Goal: Task Accomplishment & Management: Manage account settings

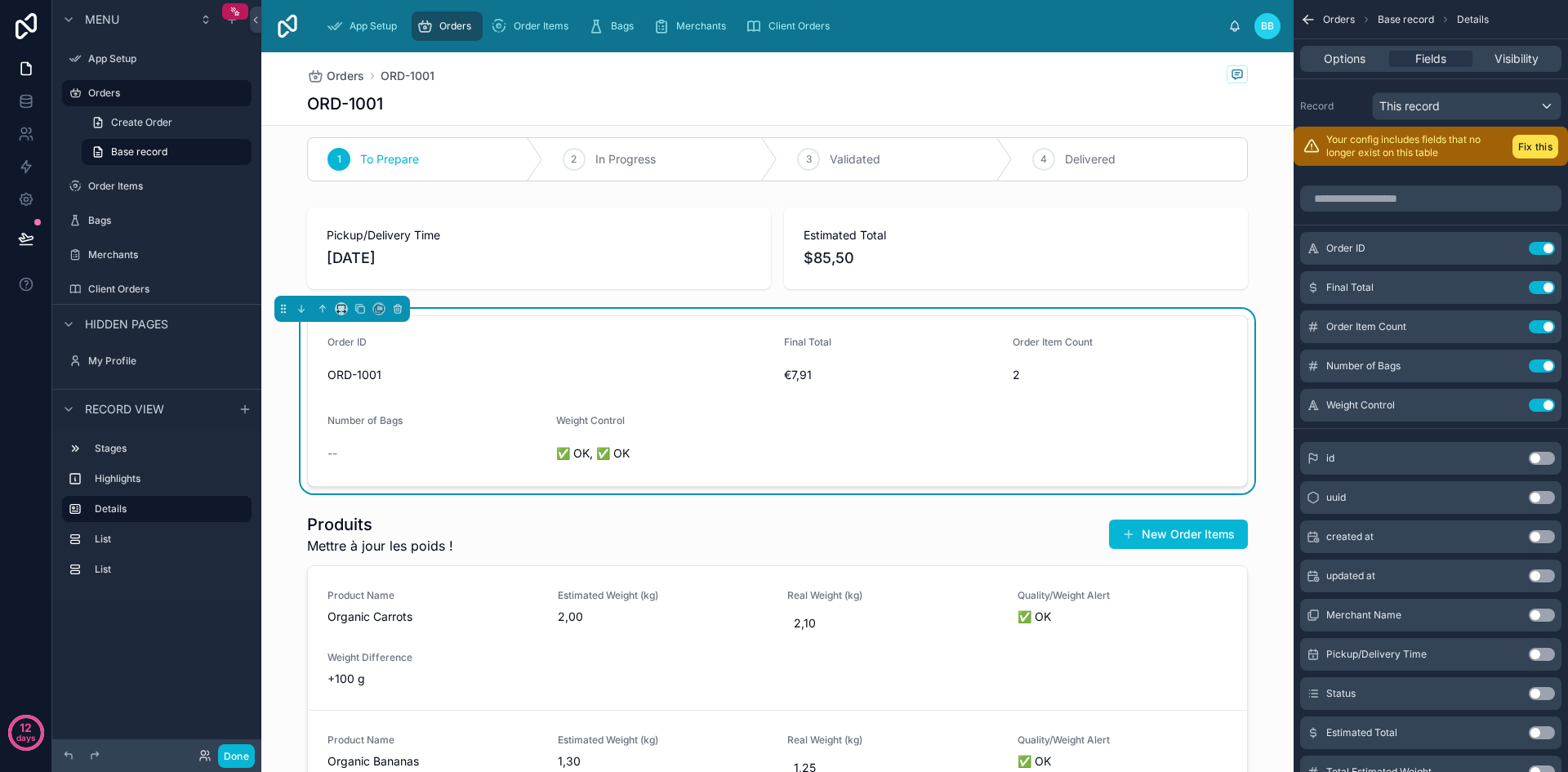
scroll to position [15, 0]
click at [243, 757] on button "Done" at bounding box center [236, 756] width 37 height 24
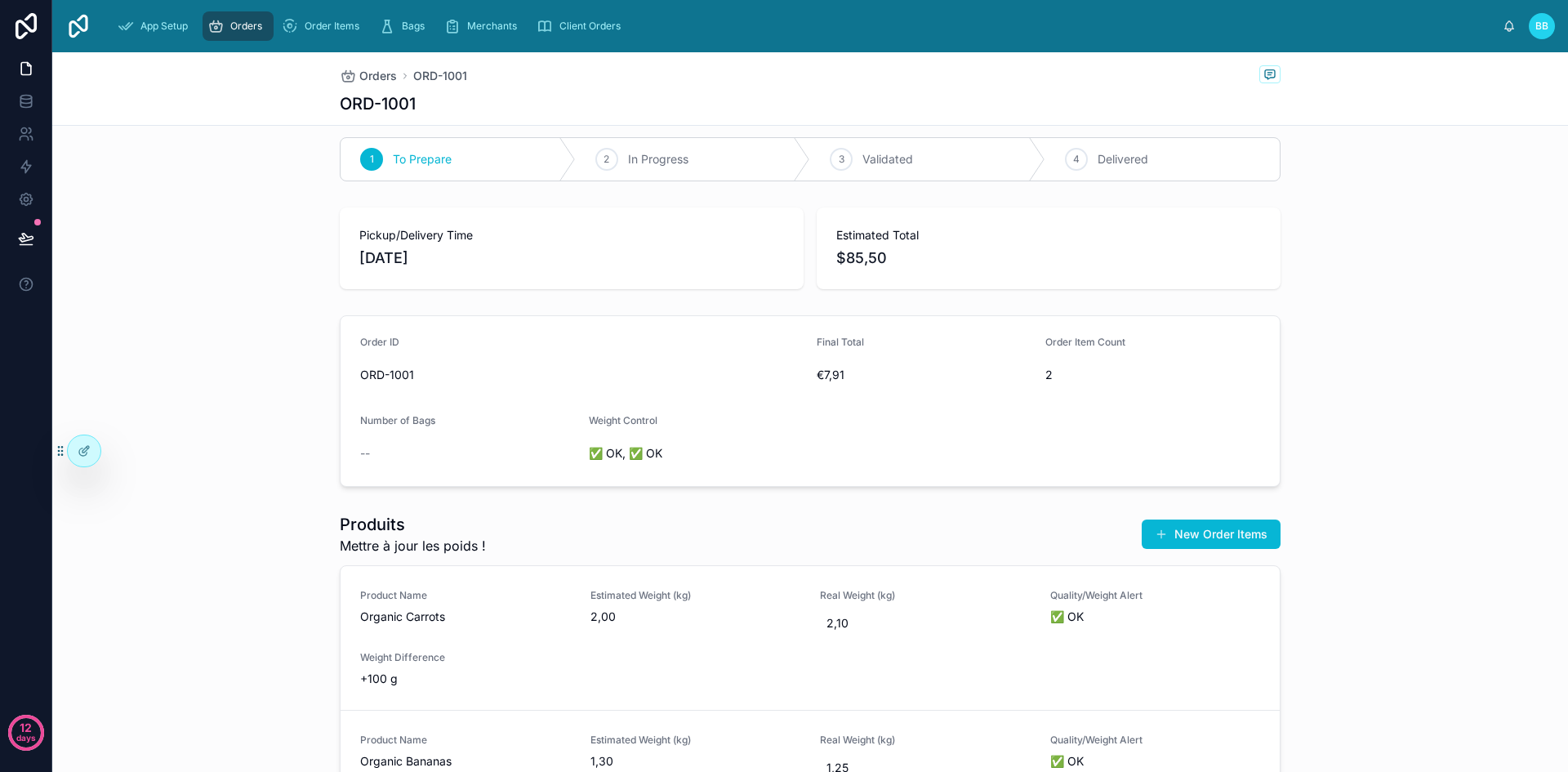
click at [366, 454] on div "--" at bounding box center [468, 453] width 216 height 16
click at [370, 419] on span "Number of Bags" at bounding box center [398, 420] width 75 height 12
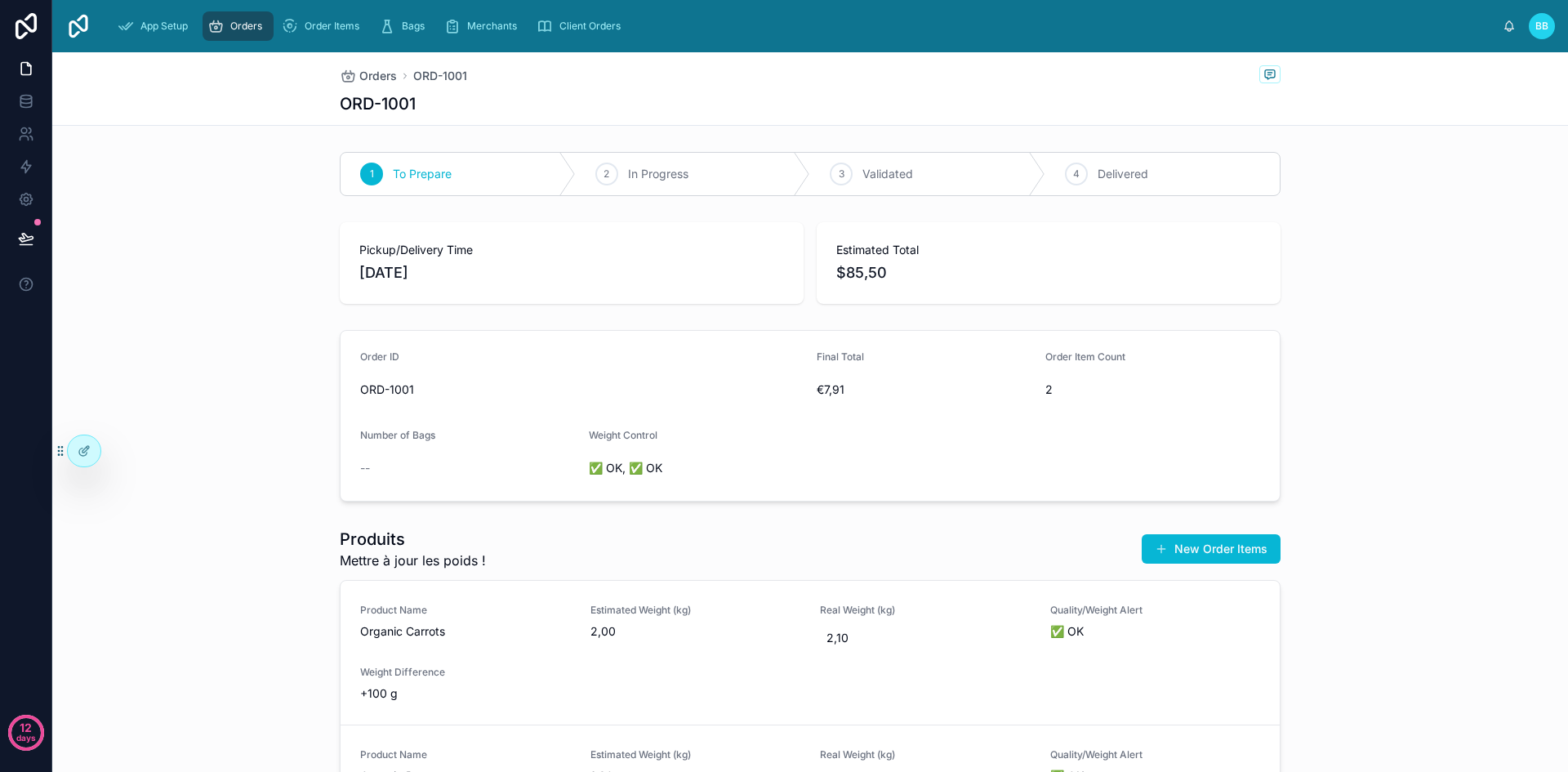
click at [447, 466] on div "--" at bounding box center [468, 467] width 216 height 16
click at [360, 474] on span "--" at bounding box center [365, 467] width 9 height 16
click at [349, 474] on form "Order ID ORD-1001 Final Total €7,91 Order Item Count 2 Number of Bags -- Weight…" at bounding box center [810, 415] width 939 height 169
click at [361, 463] on span "--" at bounding box center [365, 467] width 9 height 16
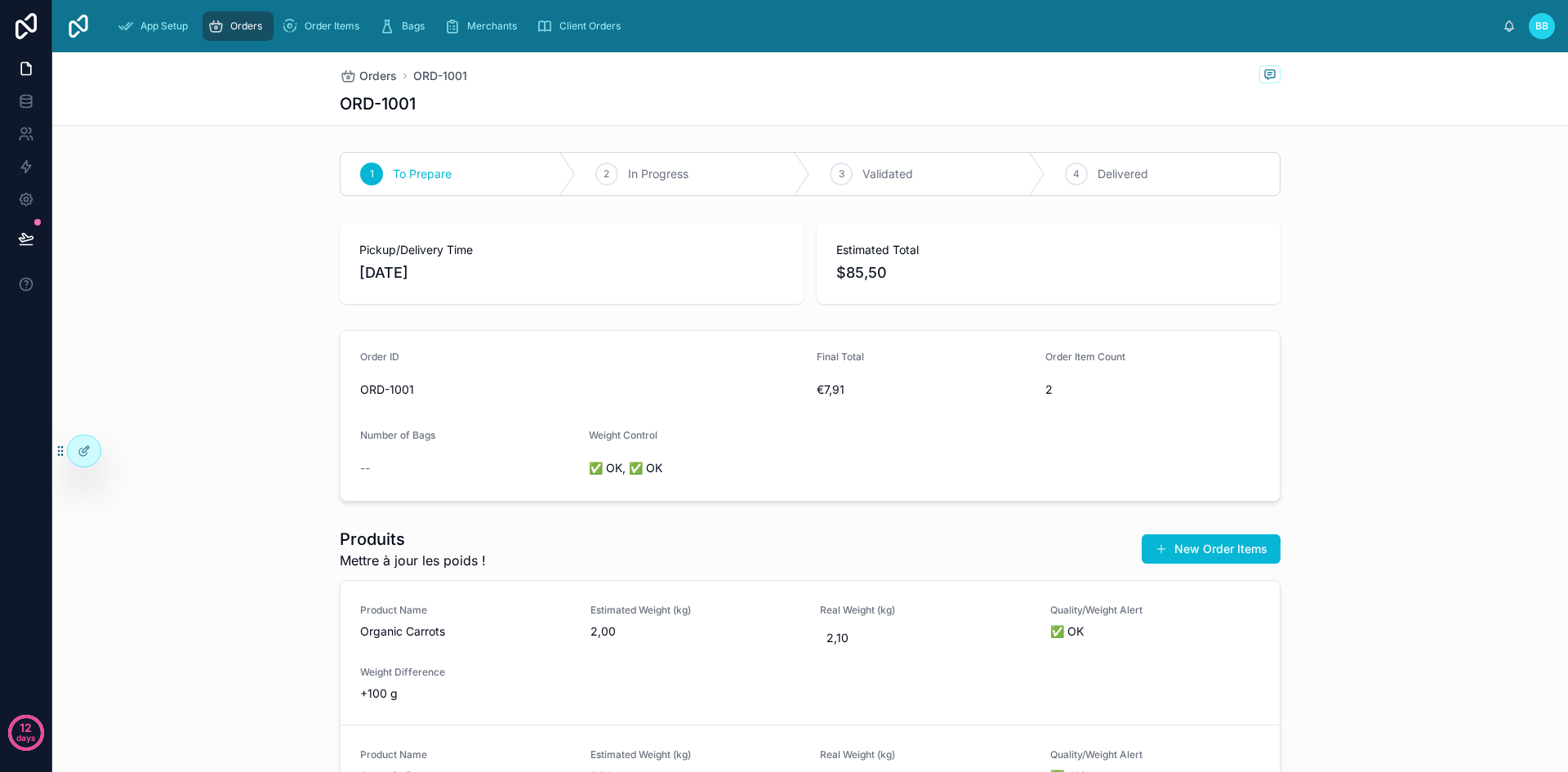
click at [361, 463] on span "--" at bounding box center [365, 467] width 9 height 16
click at [454, 509] on div "1 To Prepare 2 In Progress 3 Validated 4 Delivered Pickup/Delivery Time [DATE] …" at bounding box center [810, 704] width 1516 height 1116
click at [83, 438] on div at bounding box center [84, 451] width 33 height 31
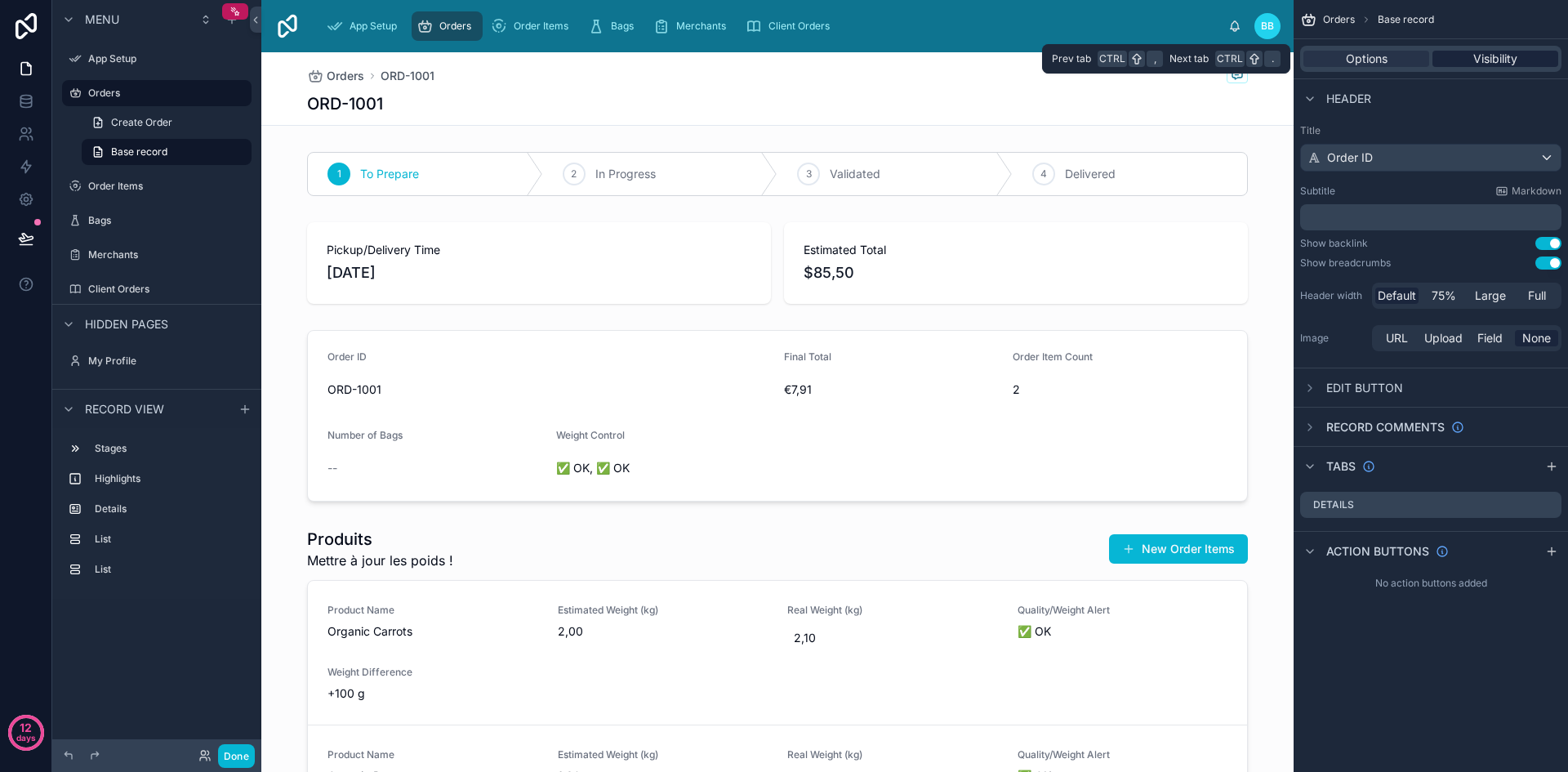
click at [1477, 62] on span "Visibility" at bounding box center [1495, 58] width 45 height 16
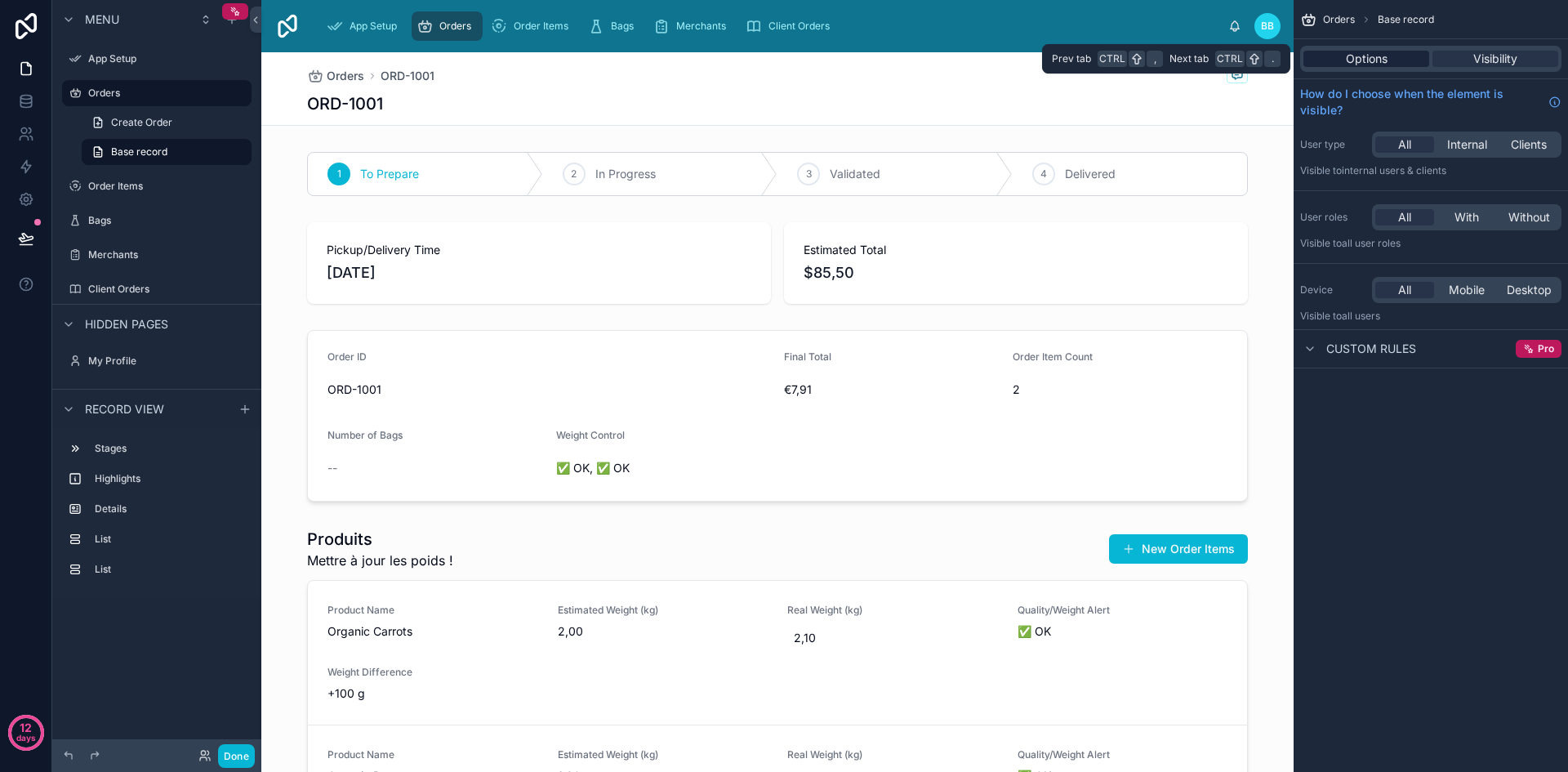
click at [1360, 64] on span "Options" at bounding box center [1367, 58] width 42 height 16
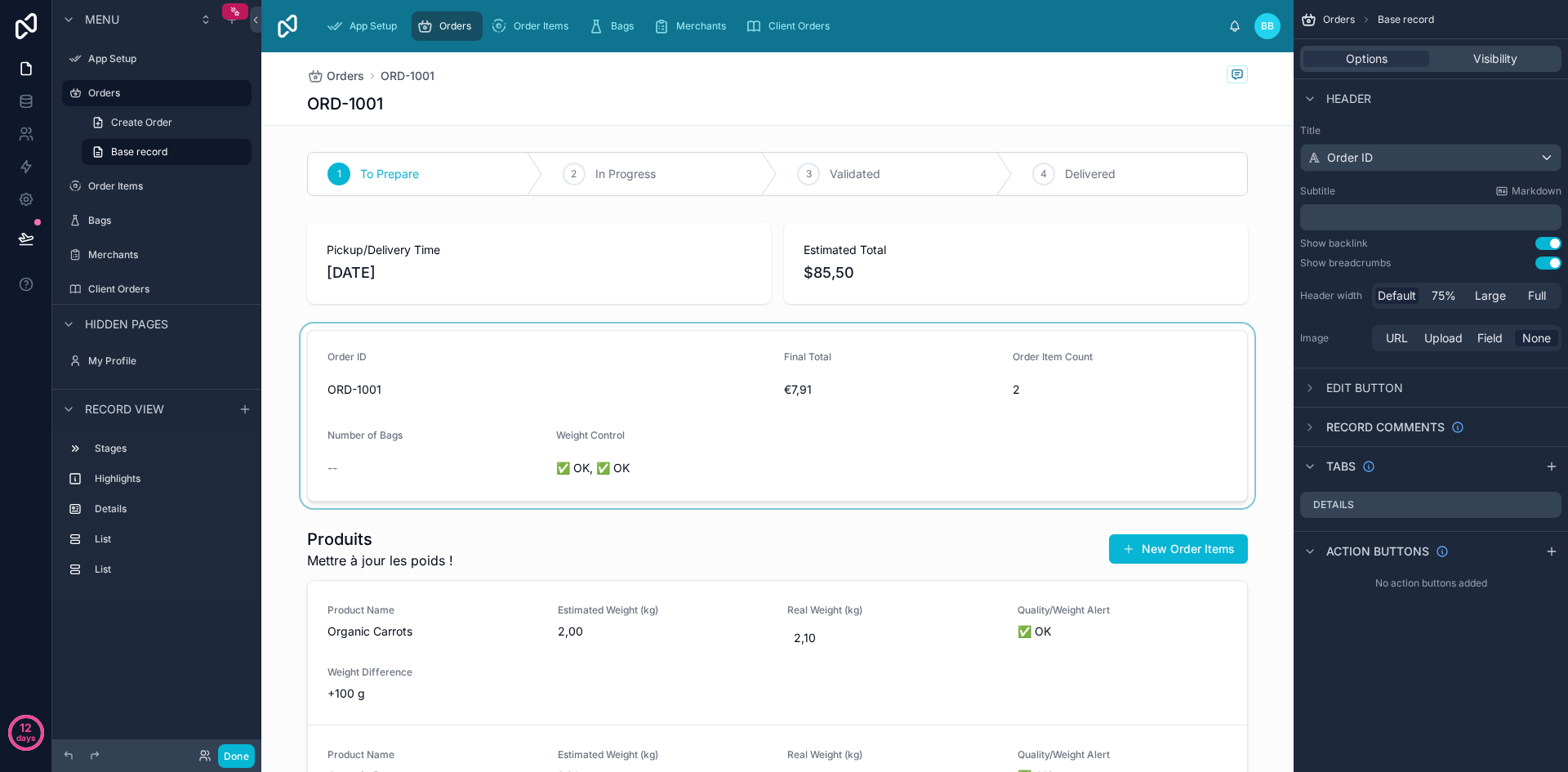
click at [951, 419] on div at bounding box center [777, 416] width 1032 height 185
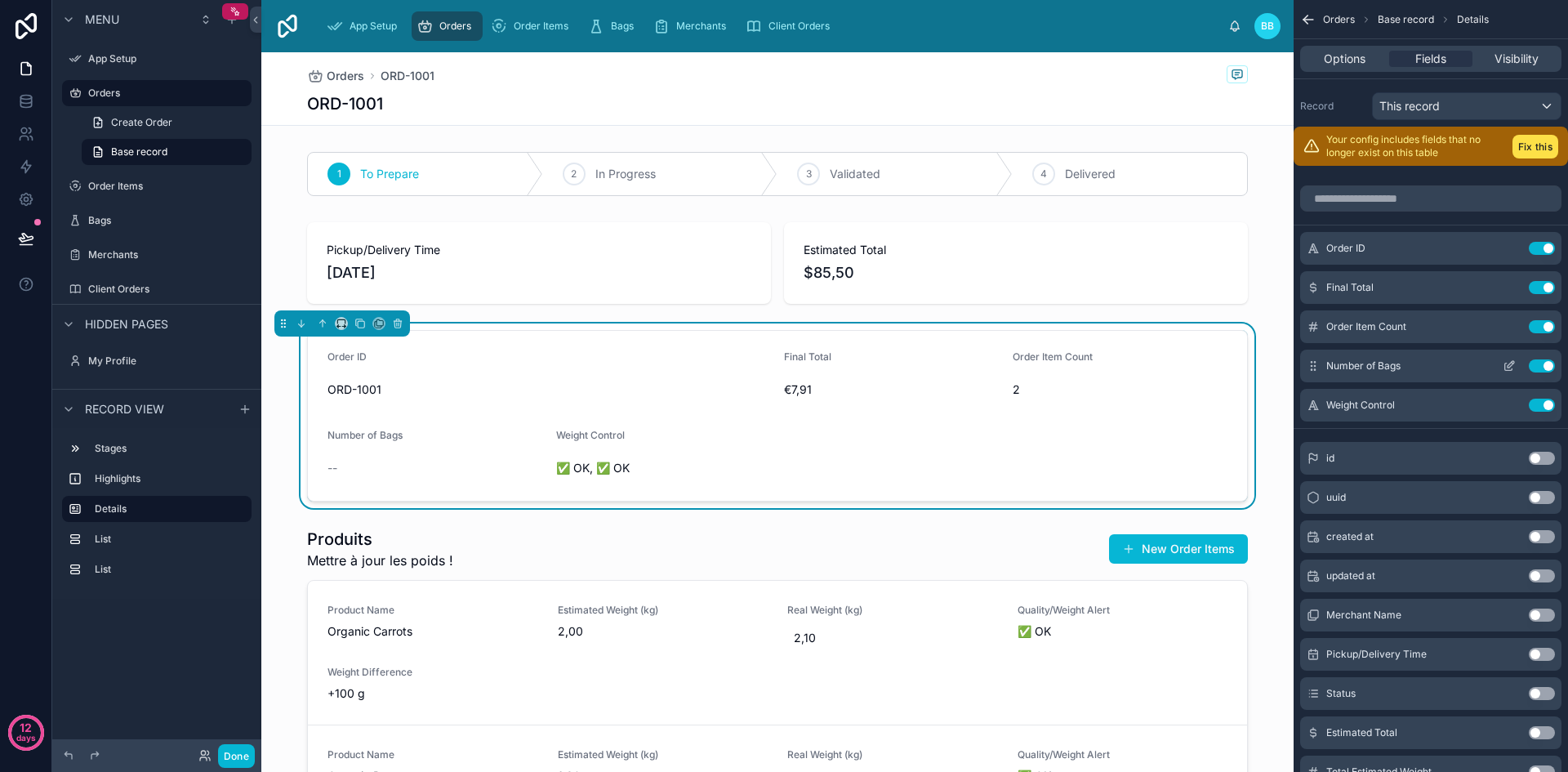
click at [1509, 364] on icon "scrollable content" at bounding box center [1509, 365] width 13 height 13
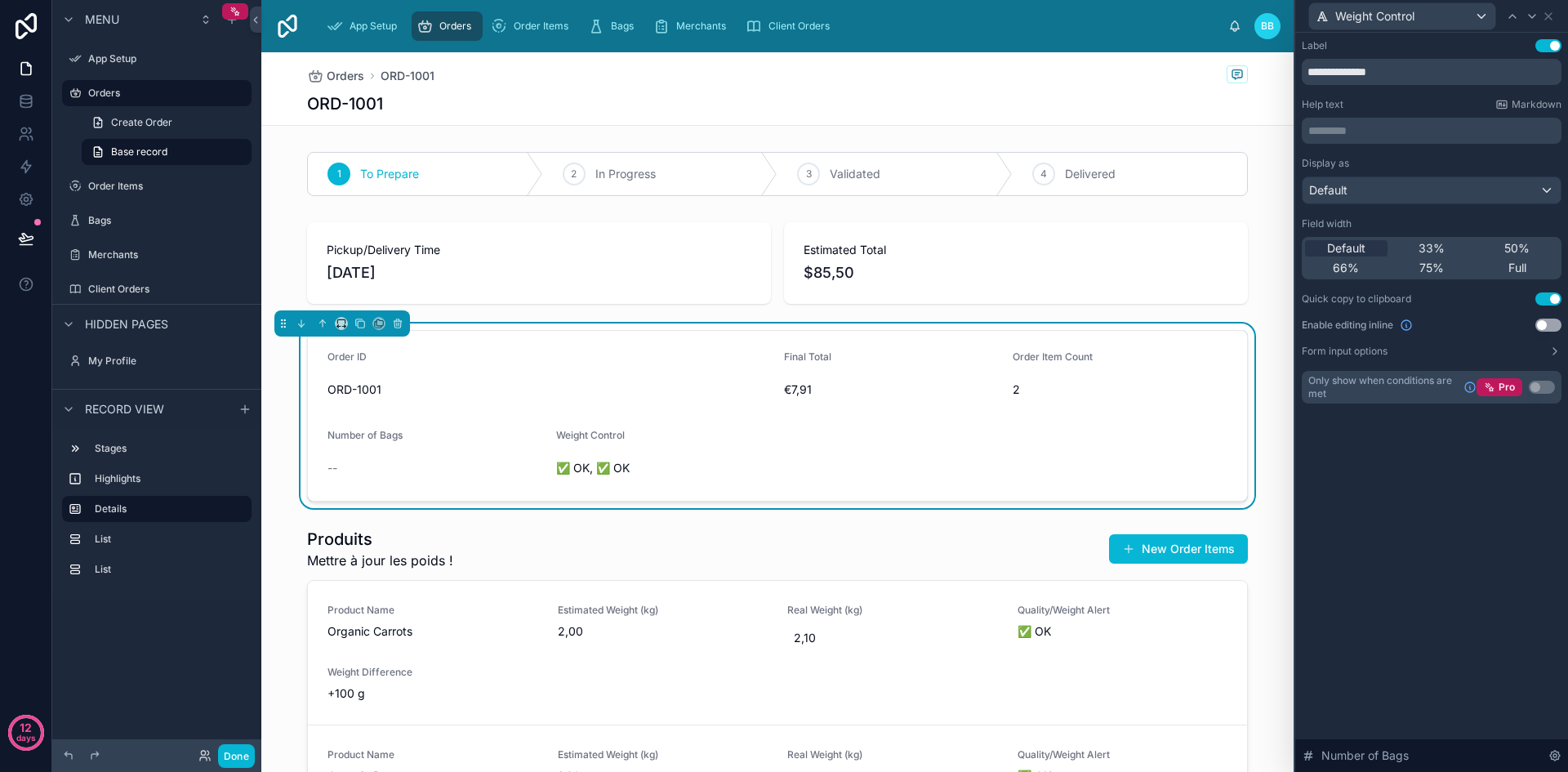
click at [1544, 323] on button "Use setting" at bounding box center [1548, 324] width 27 height 13
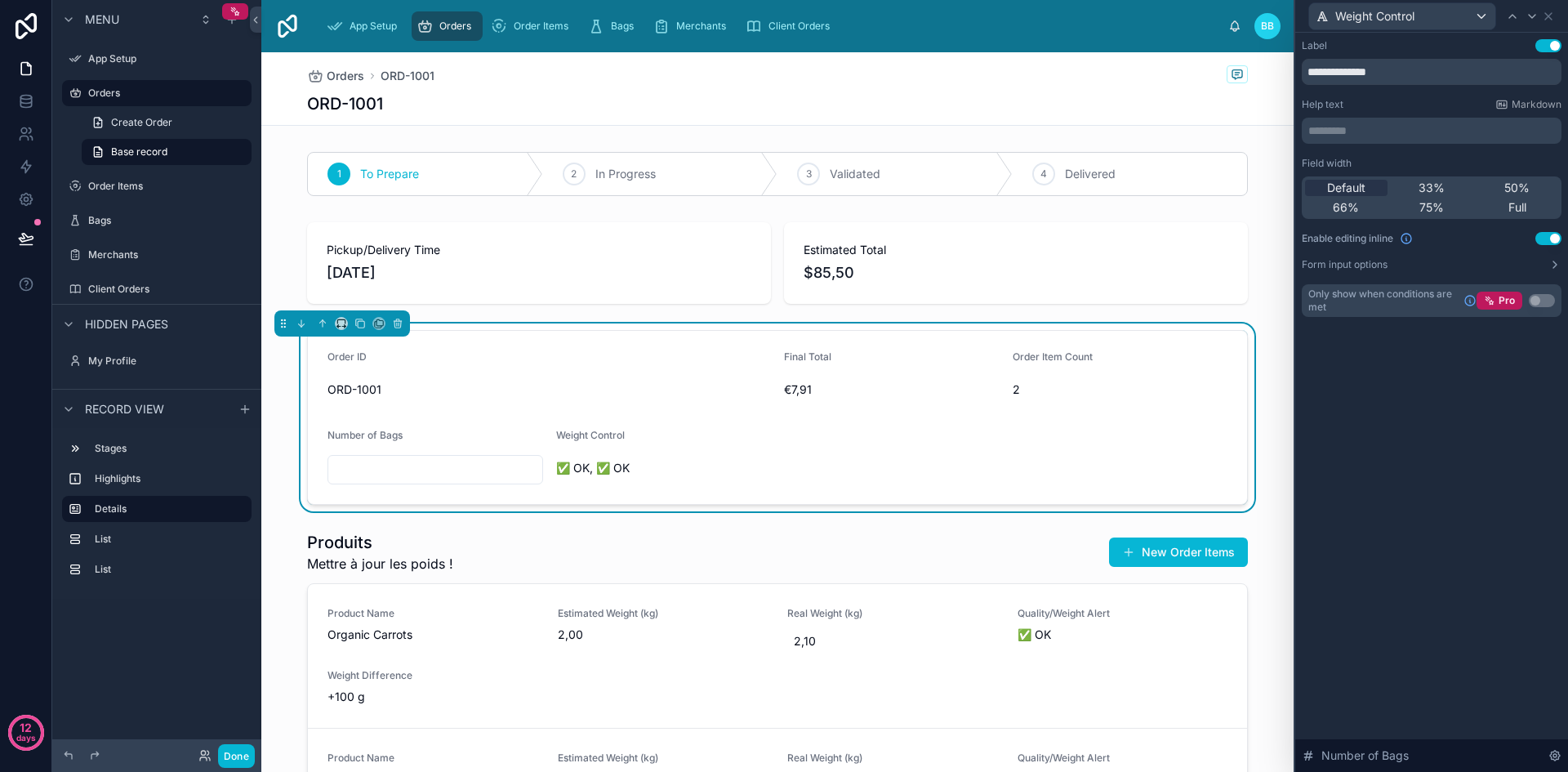
click at [1553, 241] on button "Use setting" at bounding box center [1548, 238] width 27 height 13
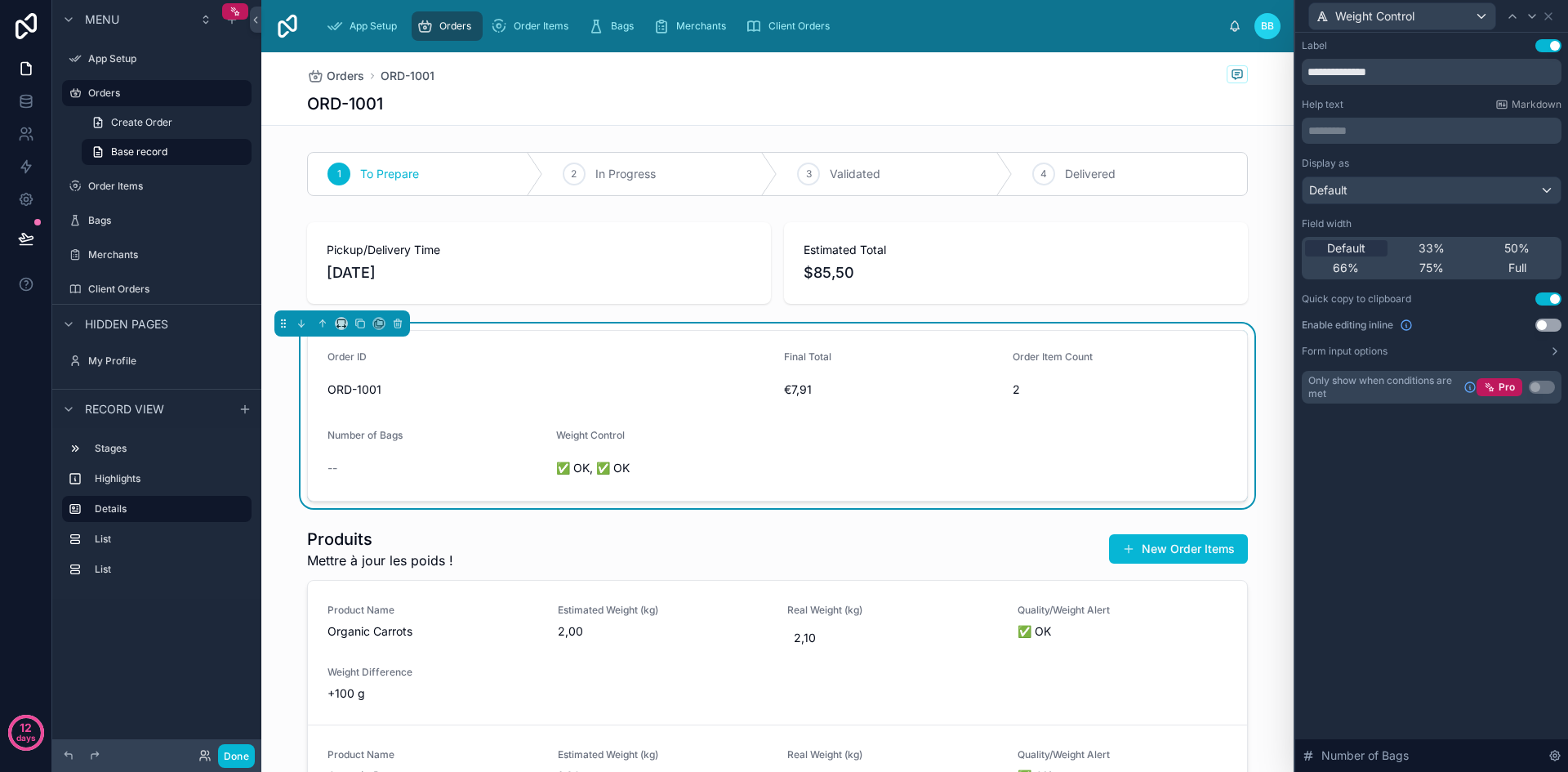
click at [1547, 325] on button "Use setting" at bounding box center [1548, 324] width 27 height 13
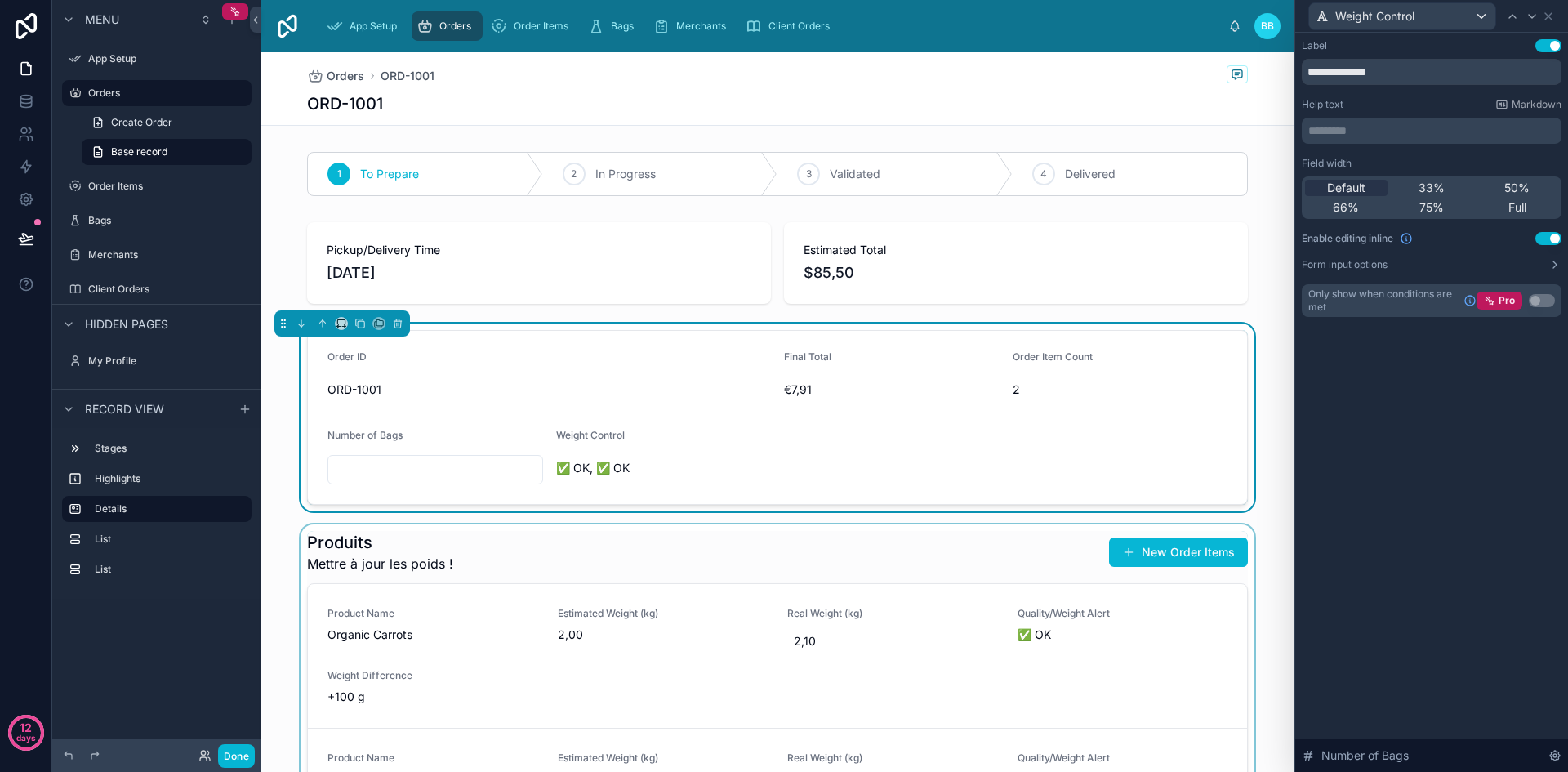
click at [889, 559] on div at bounding box center [777, 722] width 1032 height 395
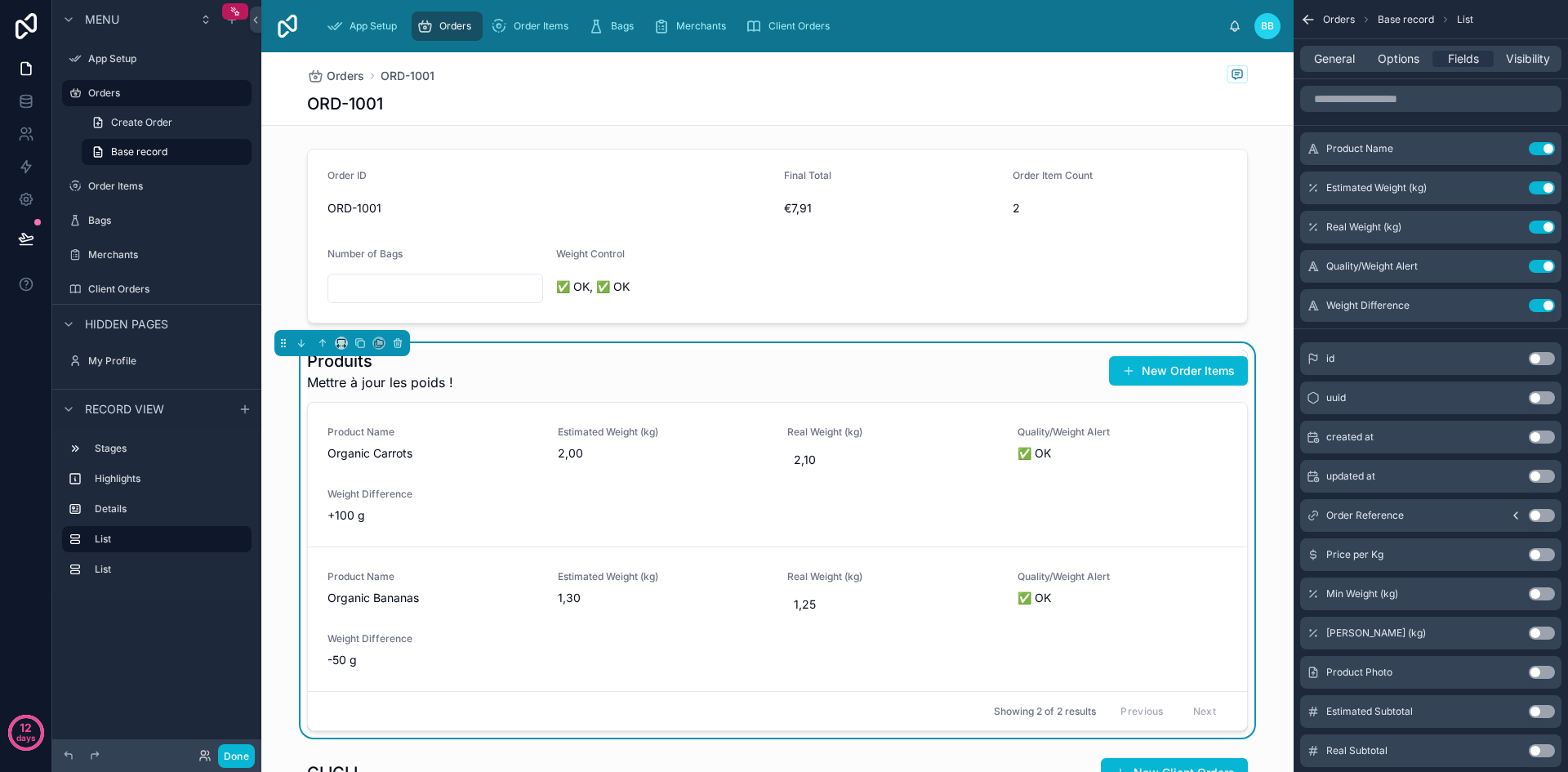
scroll to position [185, 0]
click at [1508, 224] on icon "scrollable content" at bounding box center [1509, 227] width 13 height 13
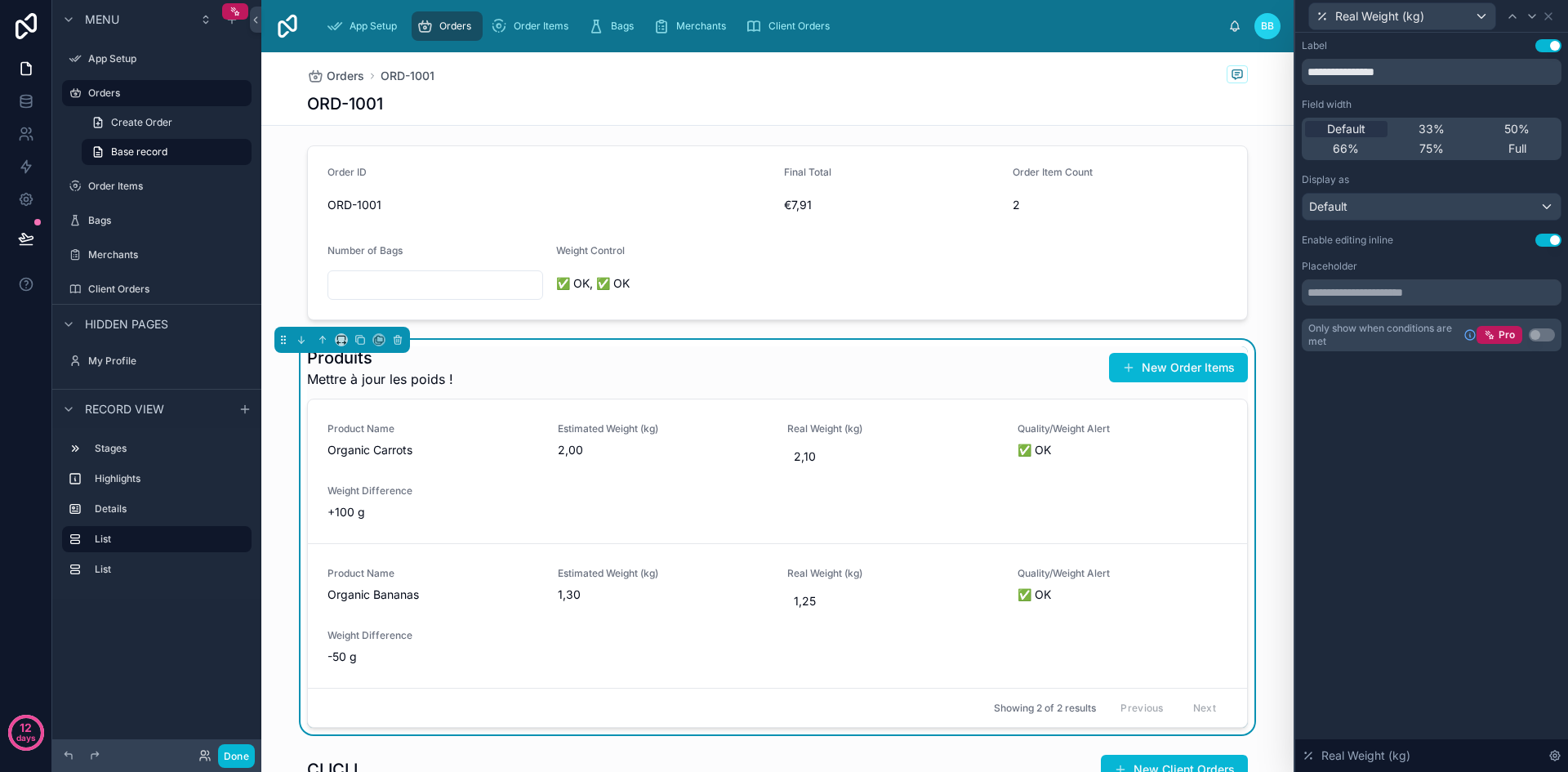
click at [1553, 245] on button "Use setting" at bounding box center [1548, 240] width 27 height 13
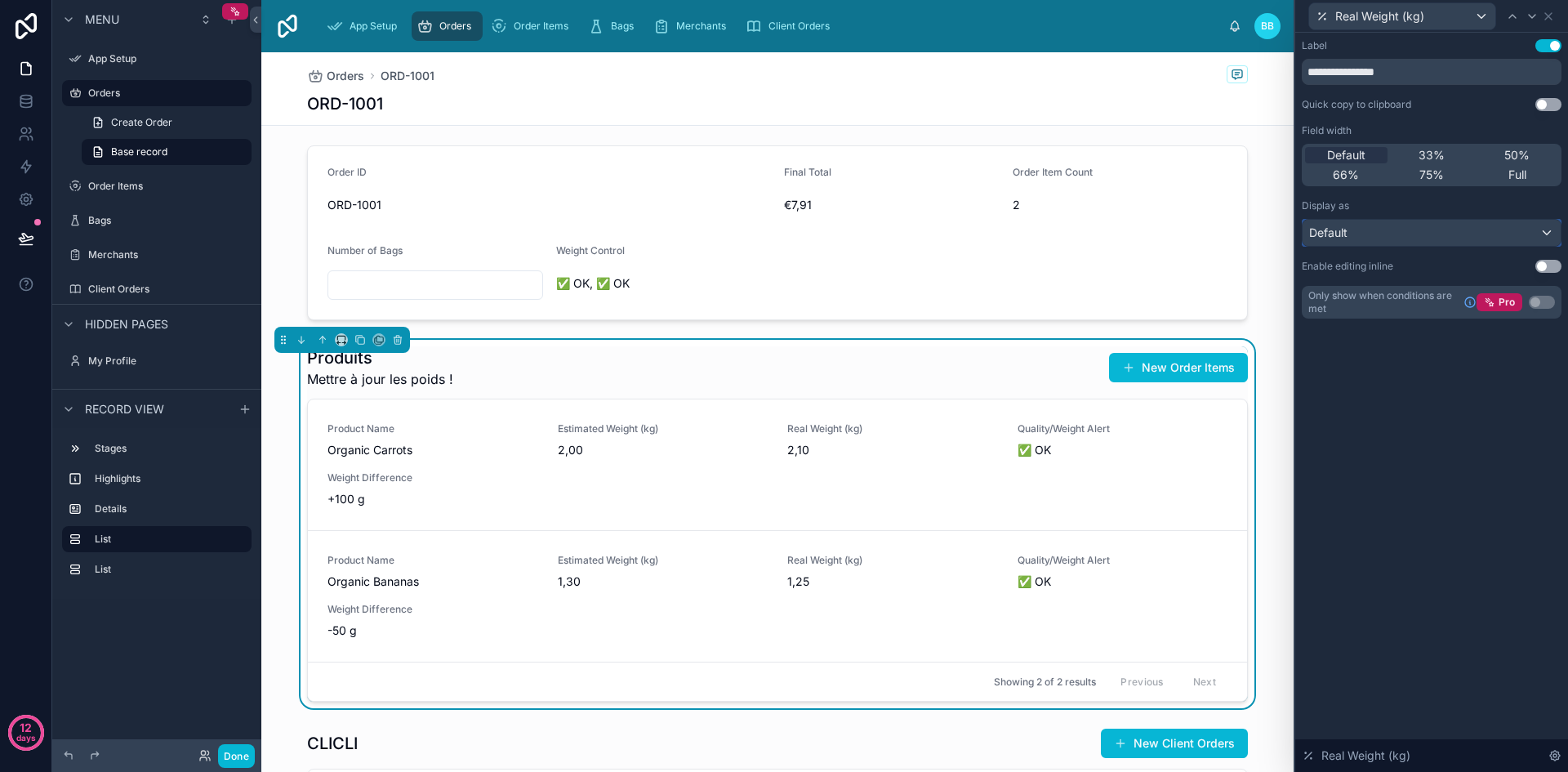
click at [1547, 241] on div "Default" at bounding box center [1432, 233] width 258 height 27
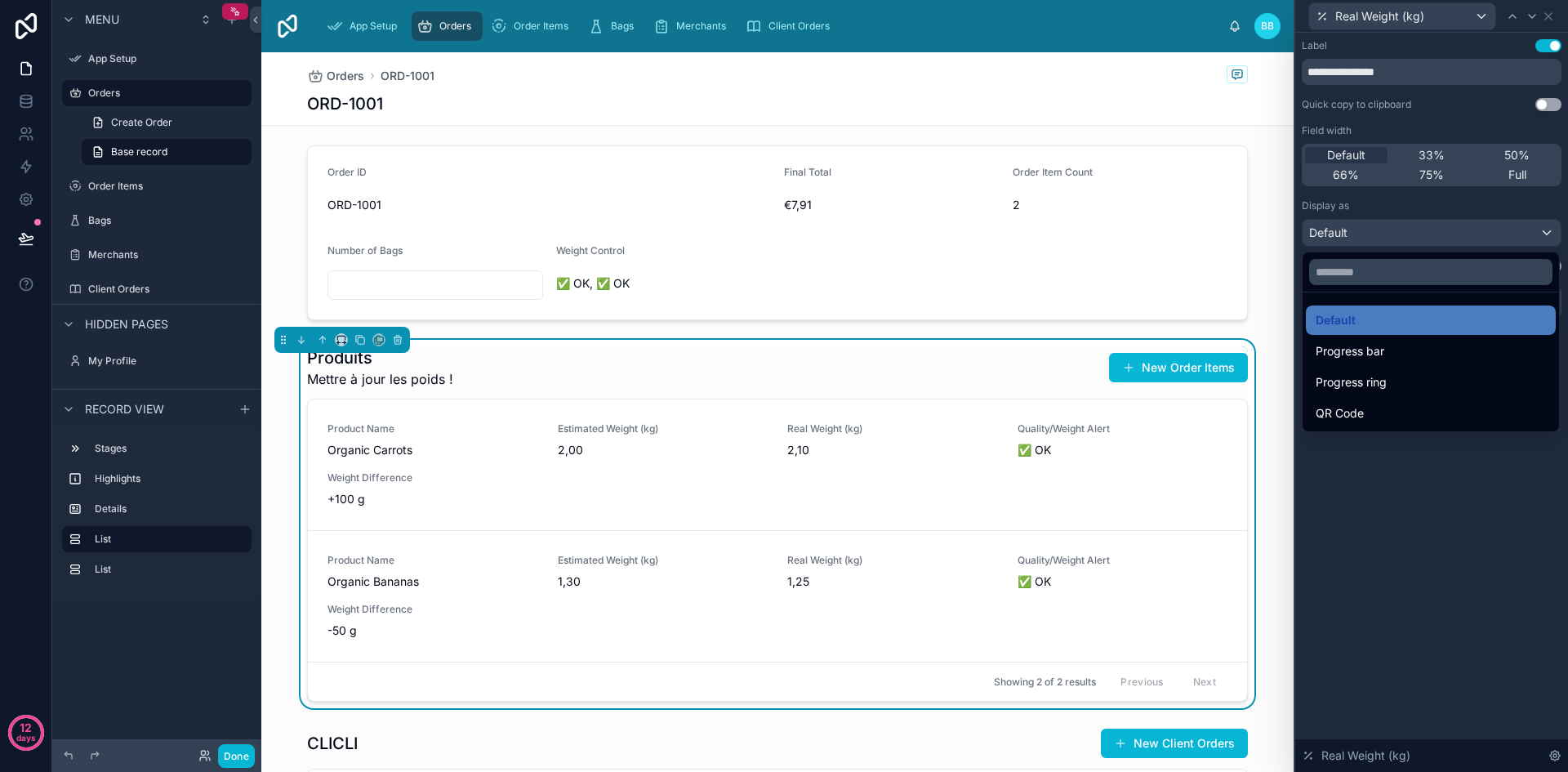
click at [1547, 241] on div at bounding box center [1431, 386] width 273 height 772
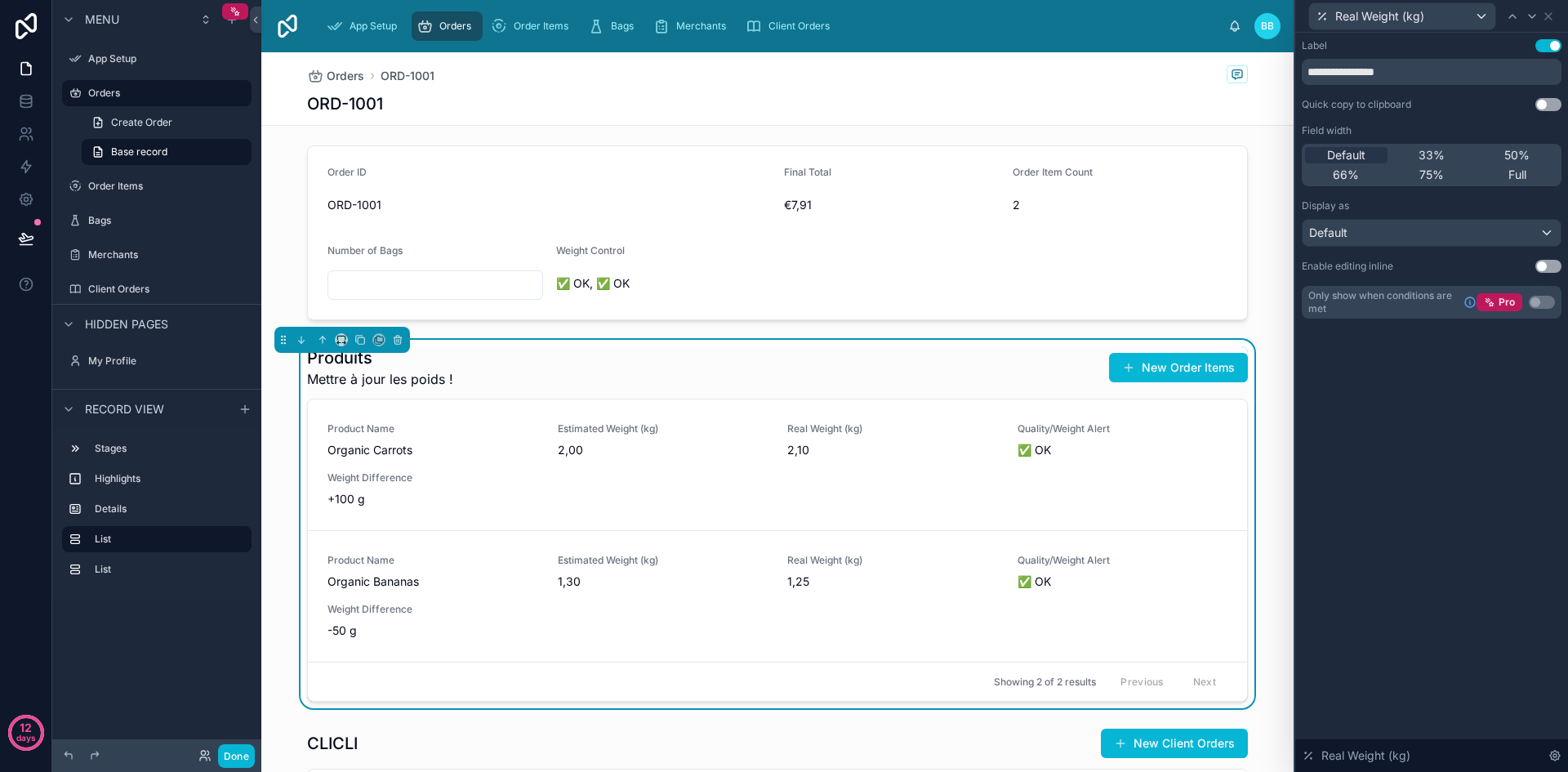
click at [1549, 259] on button "Use setting" at bounding box center [1548, 265] width 27 height 13
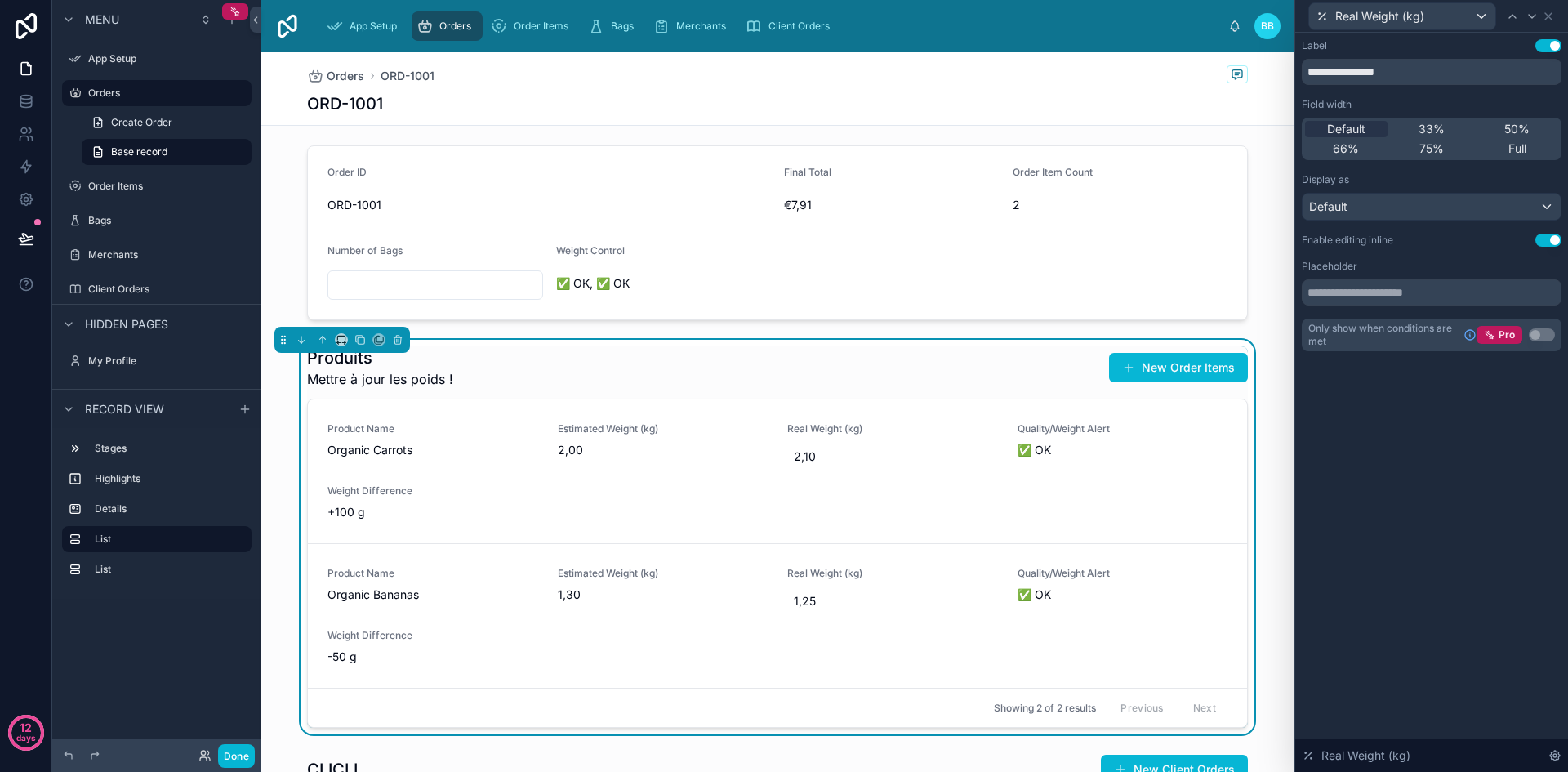
click at [1549, 259] on div "Placeholder" at bounding box center [1431, 265] width 259 height 13
click at [1549, 243] on button "Use setting" at bounding box center [1548, 240] width 27 height 13
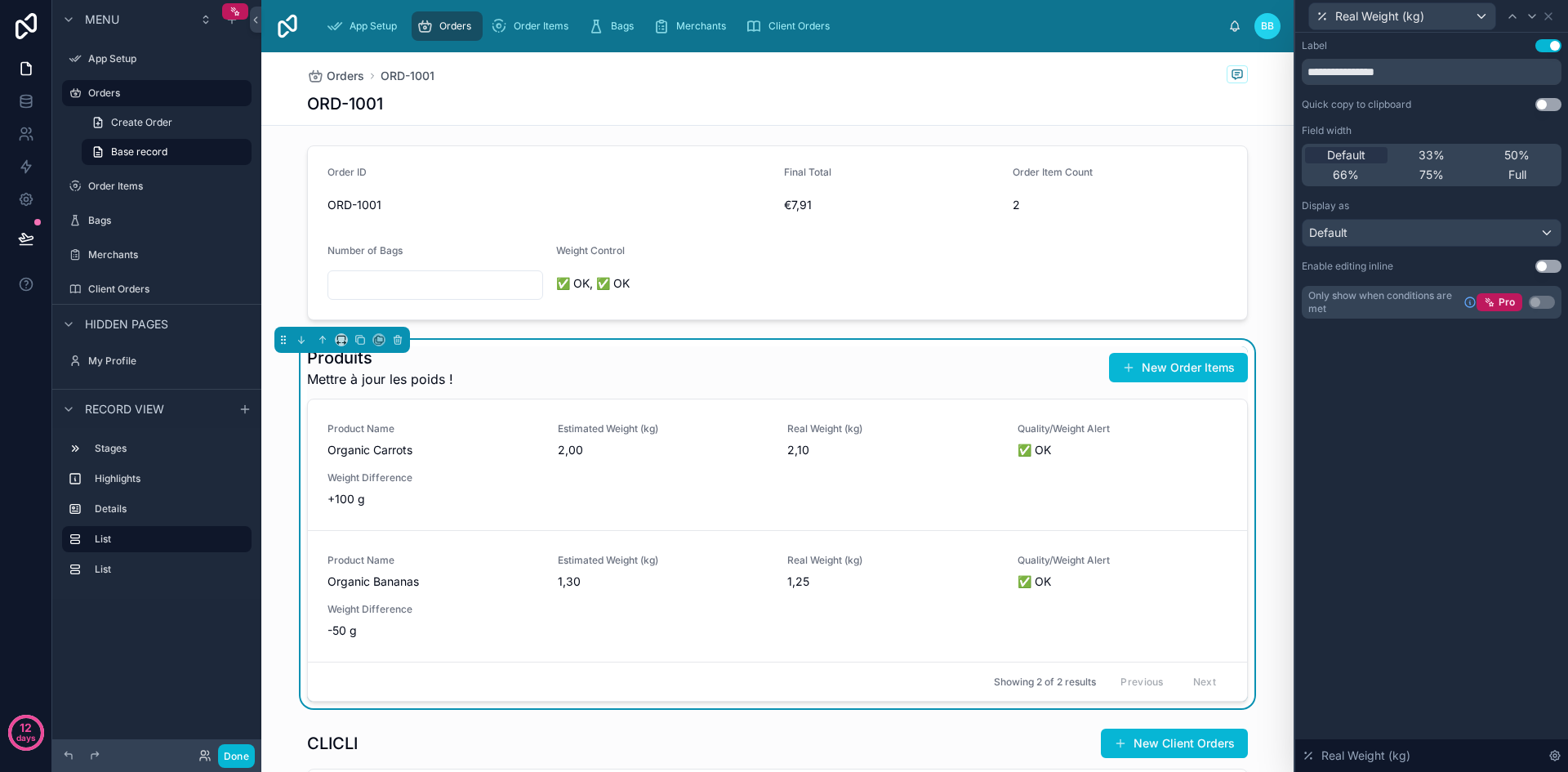
click at [1554, 264] on button "Use setting" at bounding box center [1548, 265] width 27 height 13
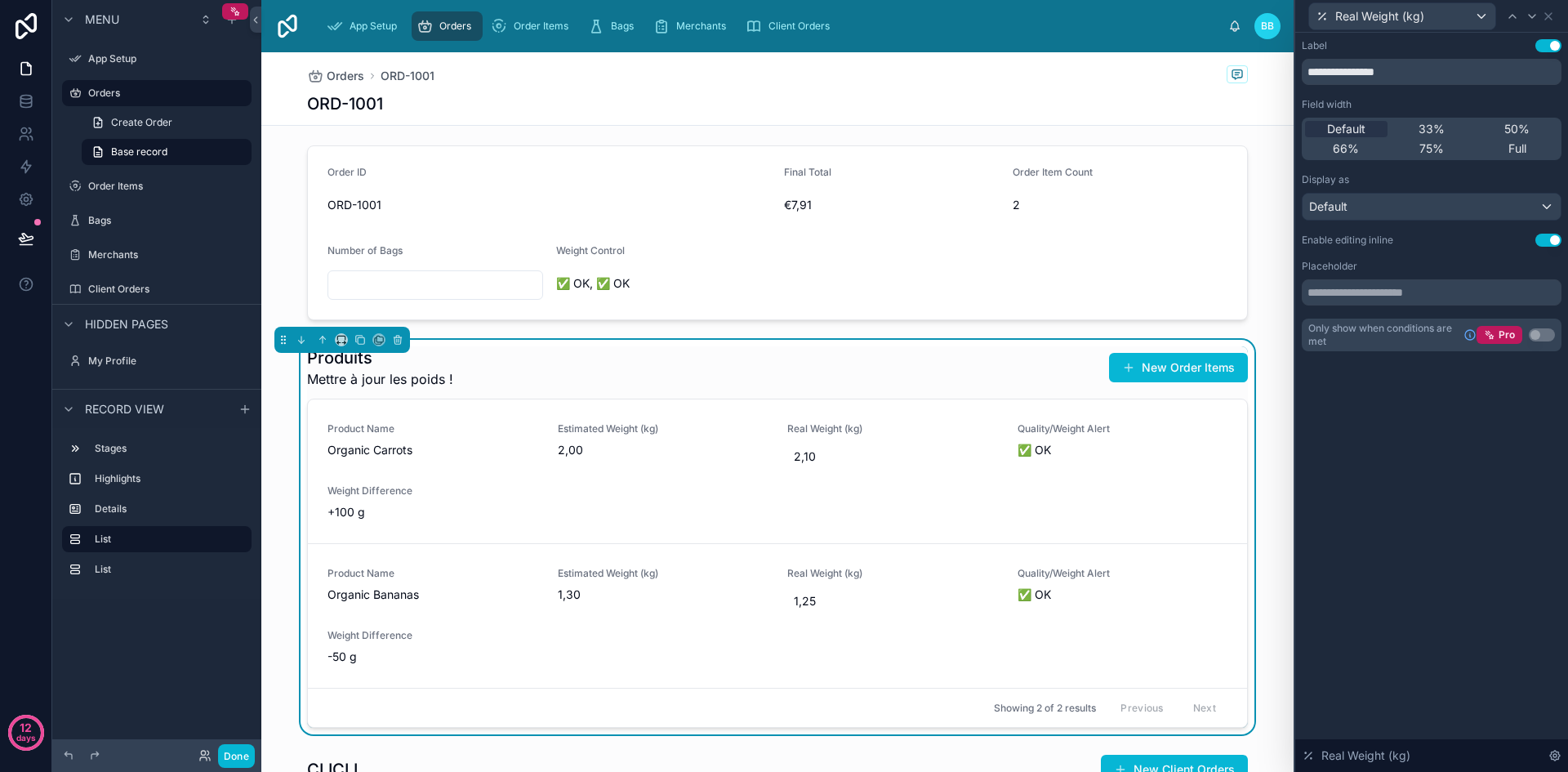
click at [1251, 558] on div "Produits Mettre à jour les poids ! New Order Items Product Name Organic Carrots…" at bounding box center [777, 537] width 1032 height 395
click at [246, 753] on button "Done" at bounding box center [236, 756] width 37 height 24
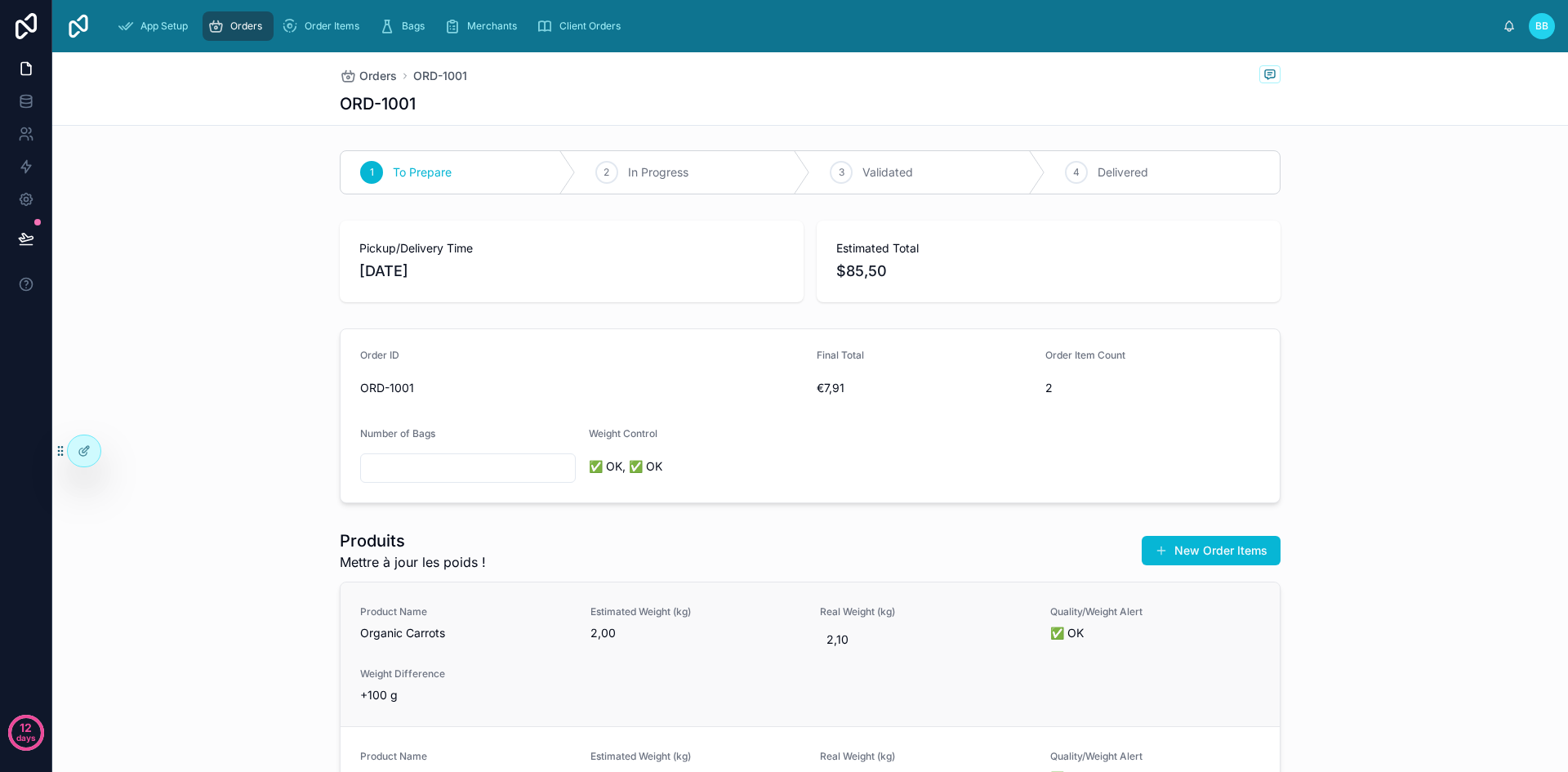
scroll to position [0, 0]
click at [452, 473] on input "text" at bounding box center [468, 469] width 214 height 23
type input "*"
click at [482, 537] on div "Produits Mettre à jour les poids ! New Order Items" at bounding box center [810, 552] width 941 height 43
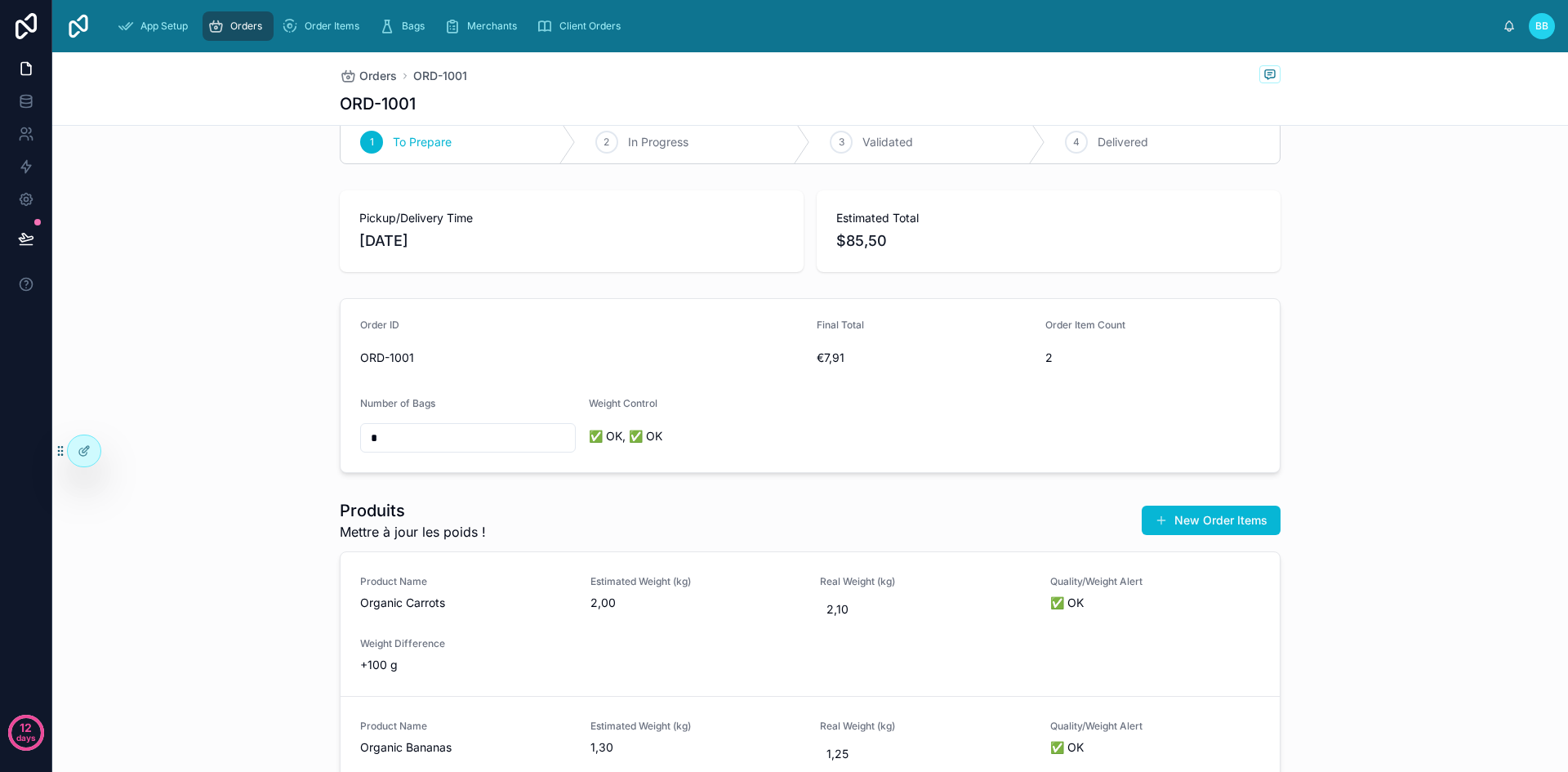
scroll to position [151, 0]
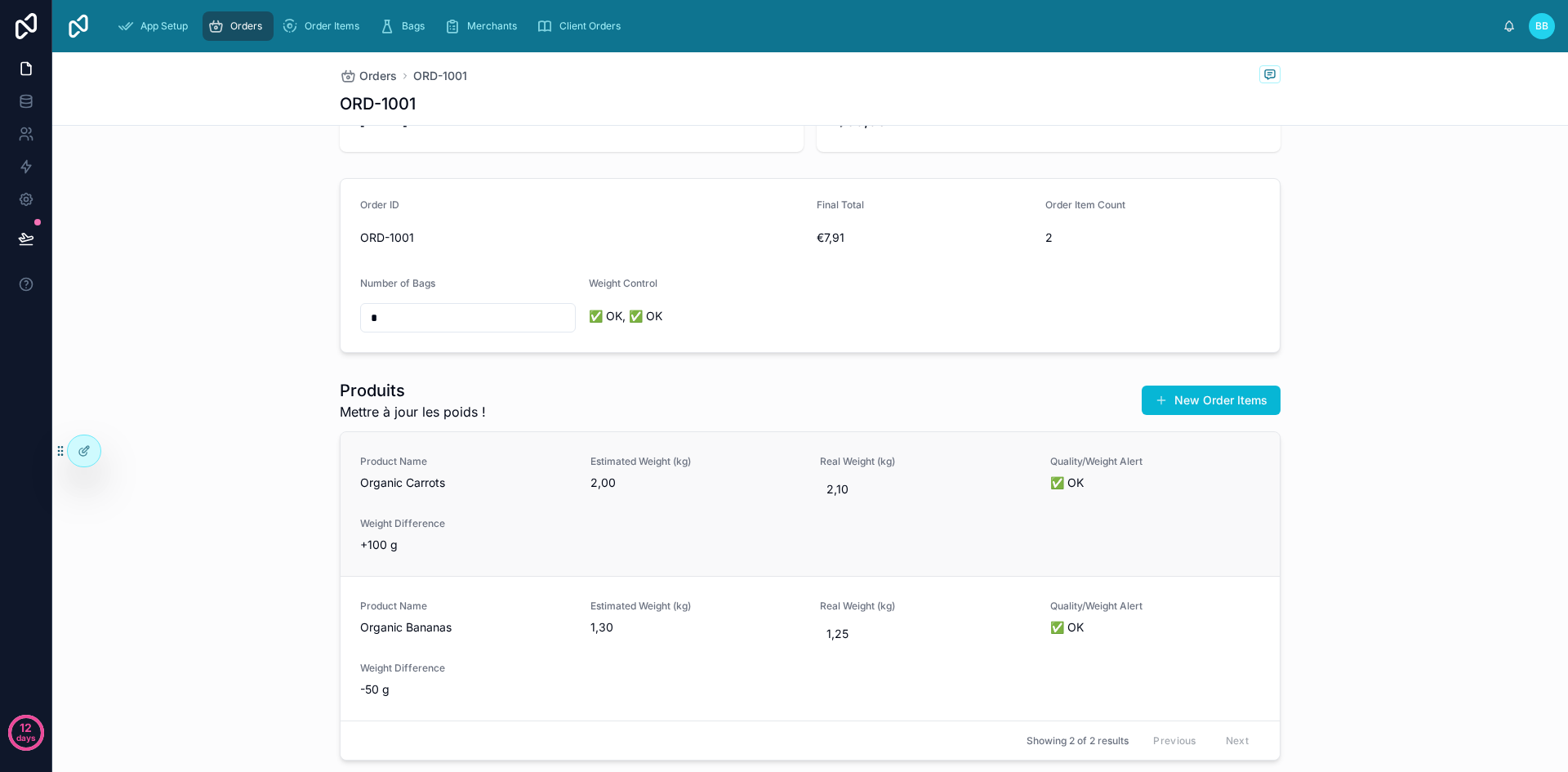
click at [525, 486] on span "Organic Carrots" at bounding box center [466, 482] width 211 height 16
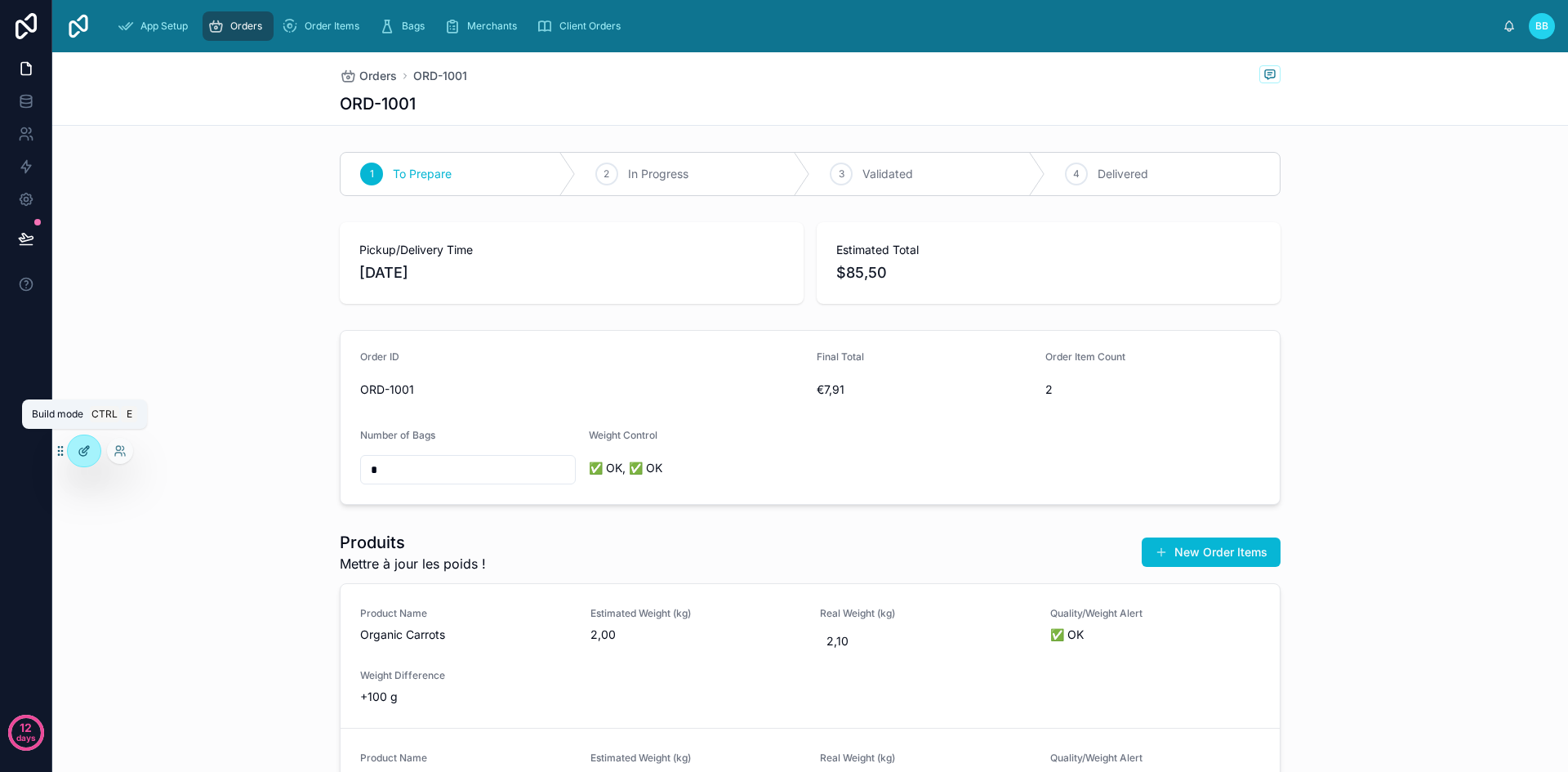
click at [83, 461] on div at bounding box center [84, 451] width 33 height 31
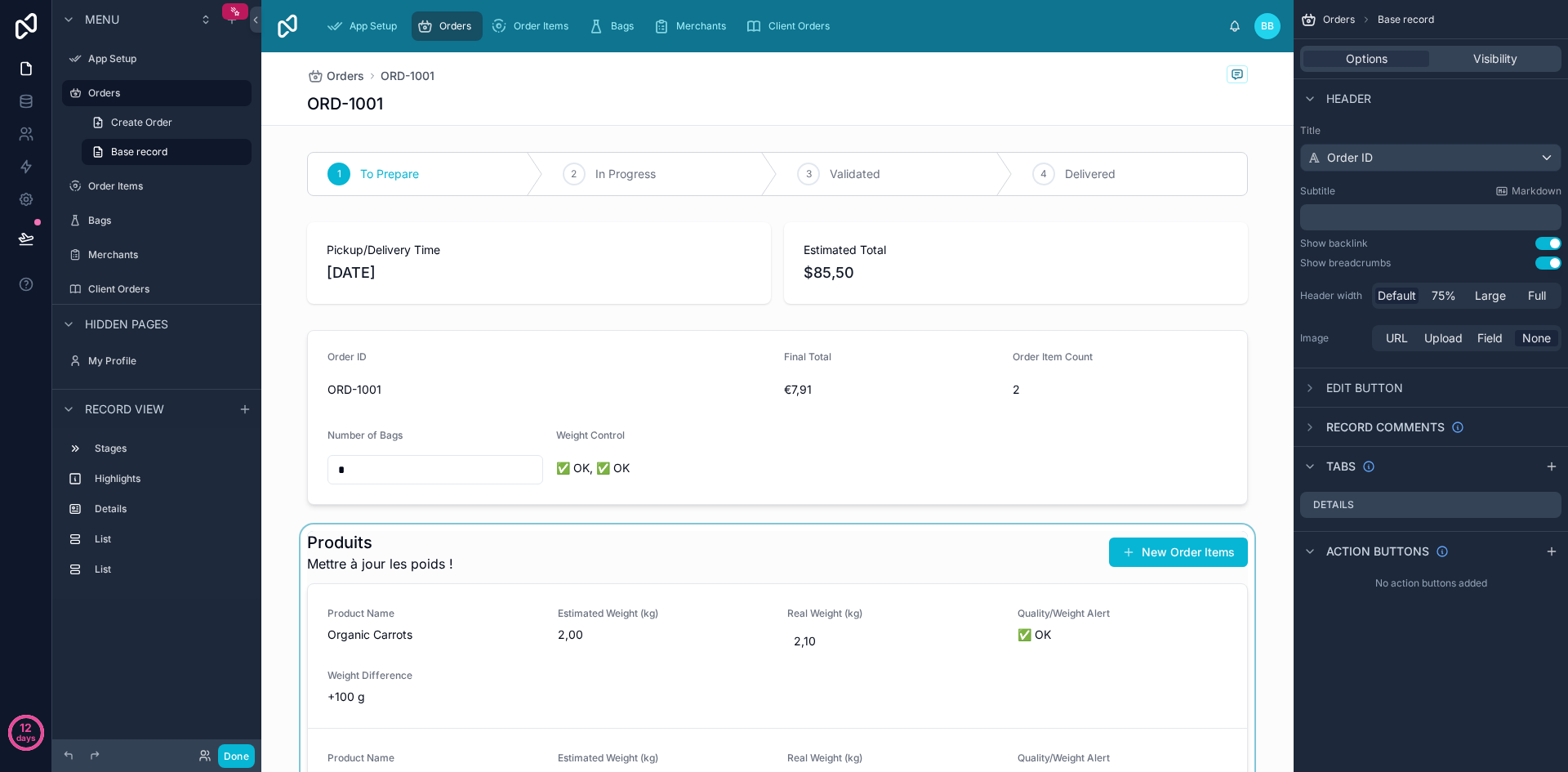
click at [478, 549] on div at bounding box center [777, 722] width 1032 height 395
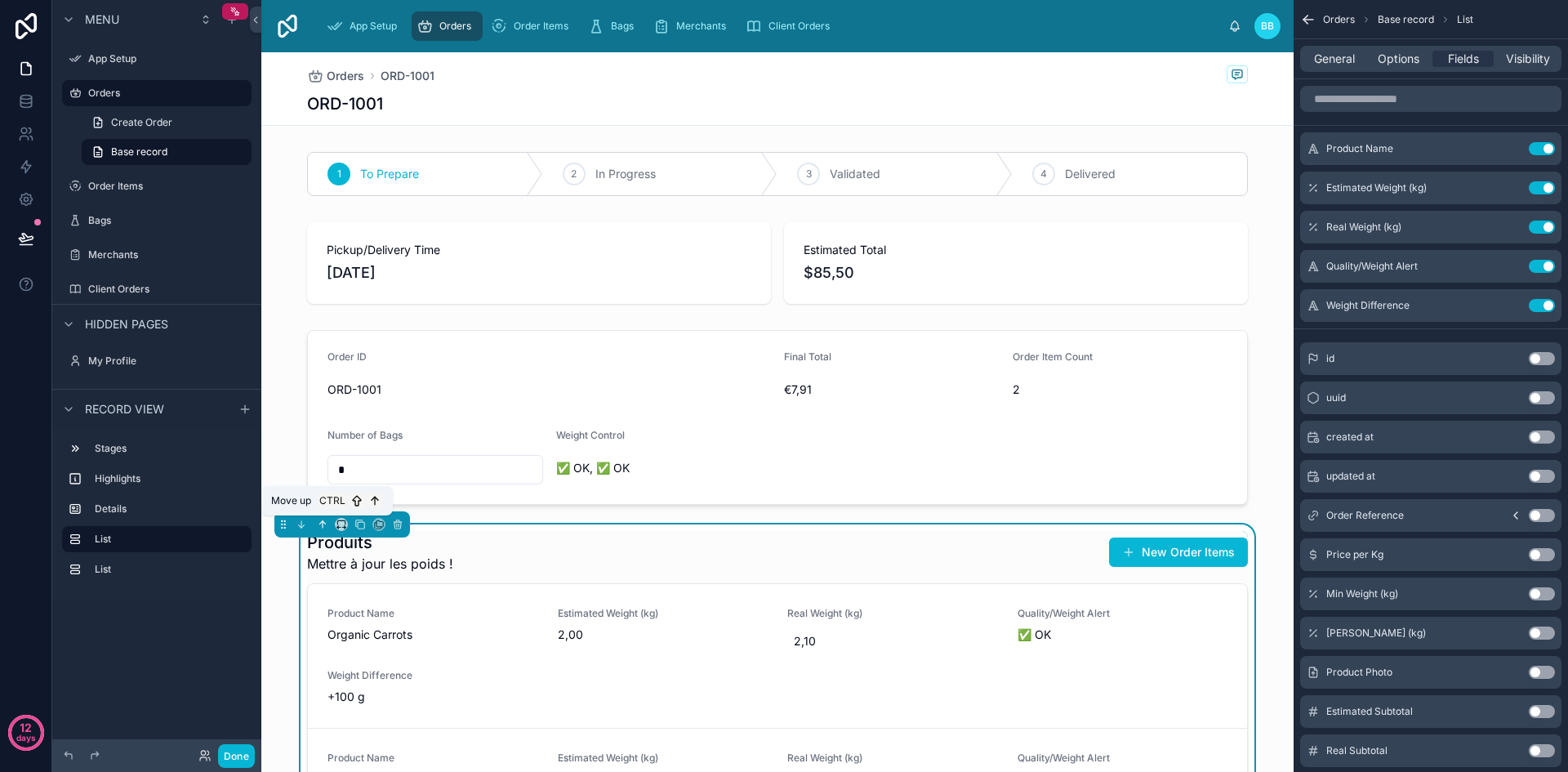
click at [321, 527] on icon at bounding box center [322, 524] width 11 height 11
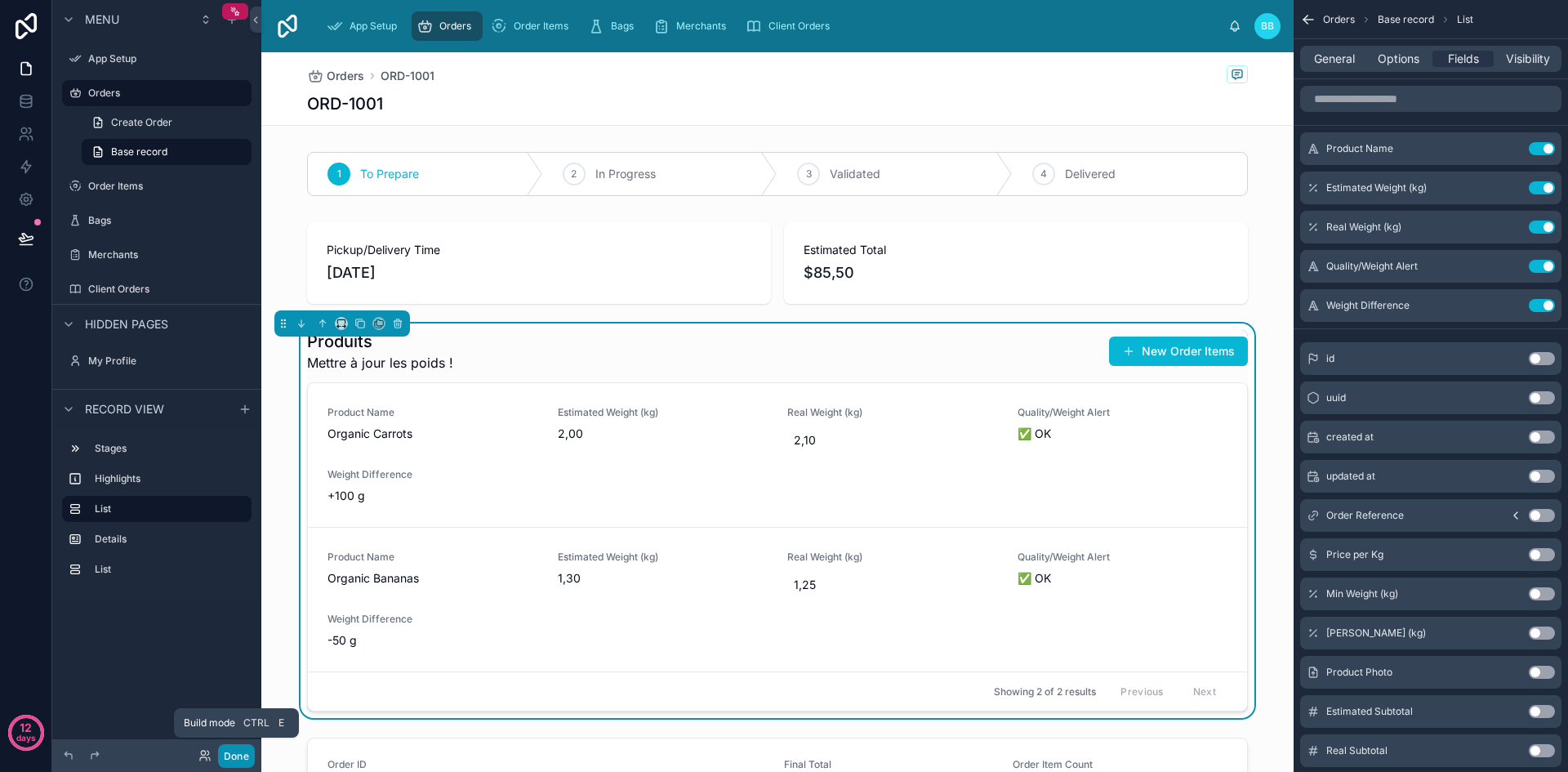
click at [243, 758] on button "Done" at bounding box center [236, 756] width 37 height 24
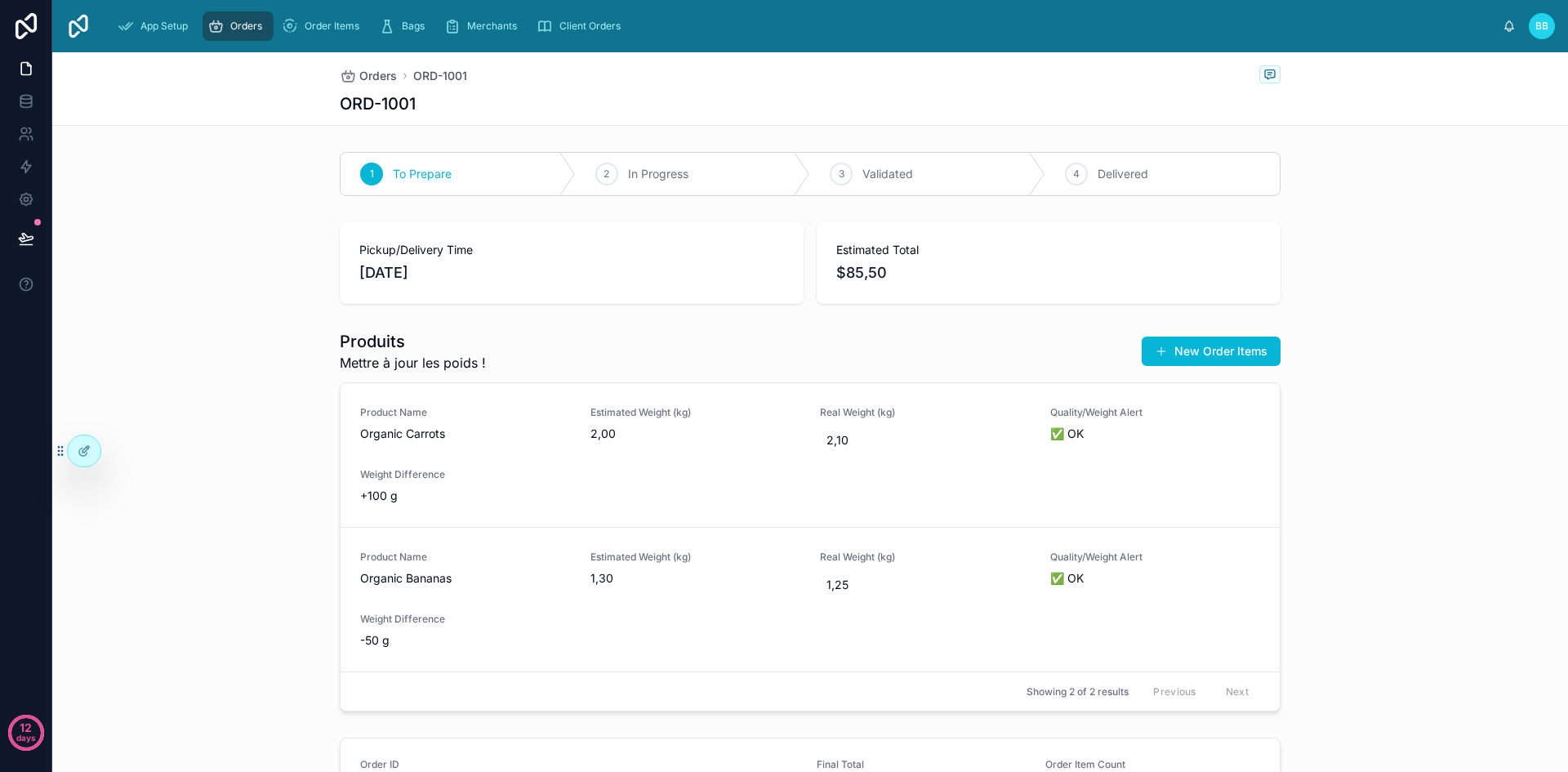
click at [241, 27] on span "Orders" at bounding box center [246, 26] width 32 height 13
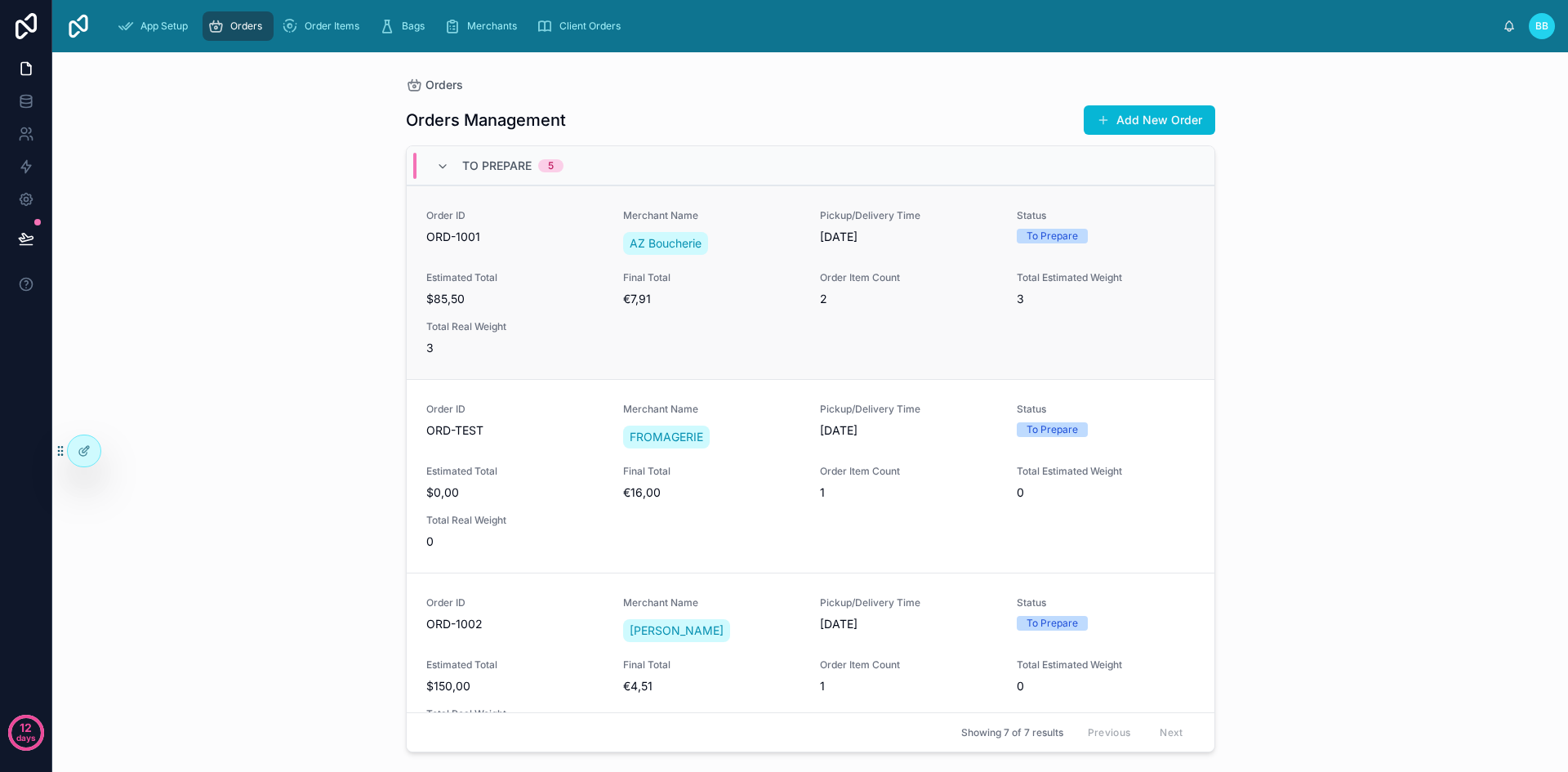
click at [672, 374] on link "Order ID ORD-1001 Merchant Name AZ Boucherie Pickup/Delivery Time [DATE] Status…" at bounding box center [811, 282] width 808 height 193
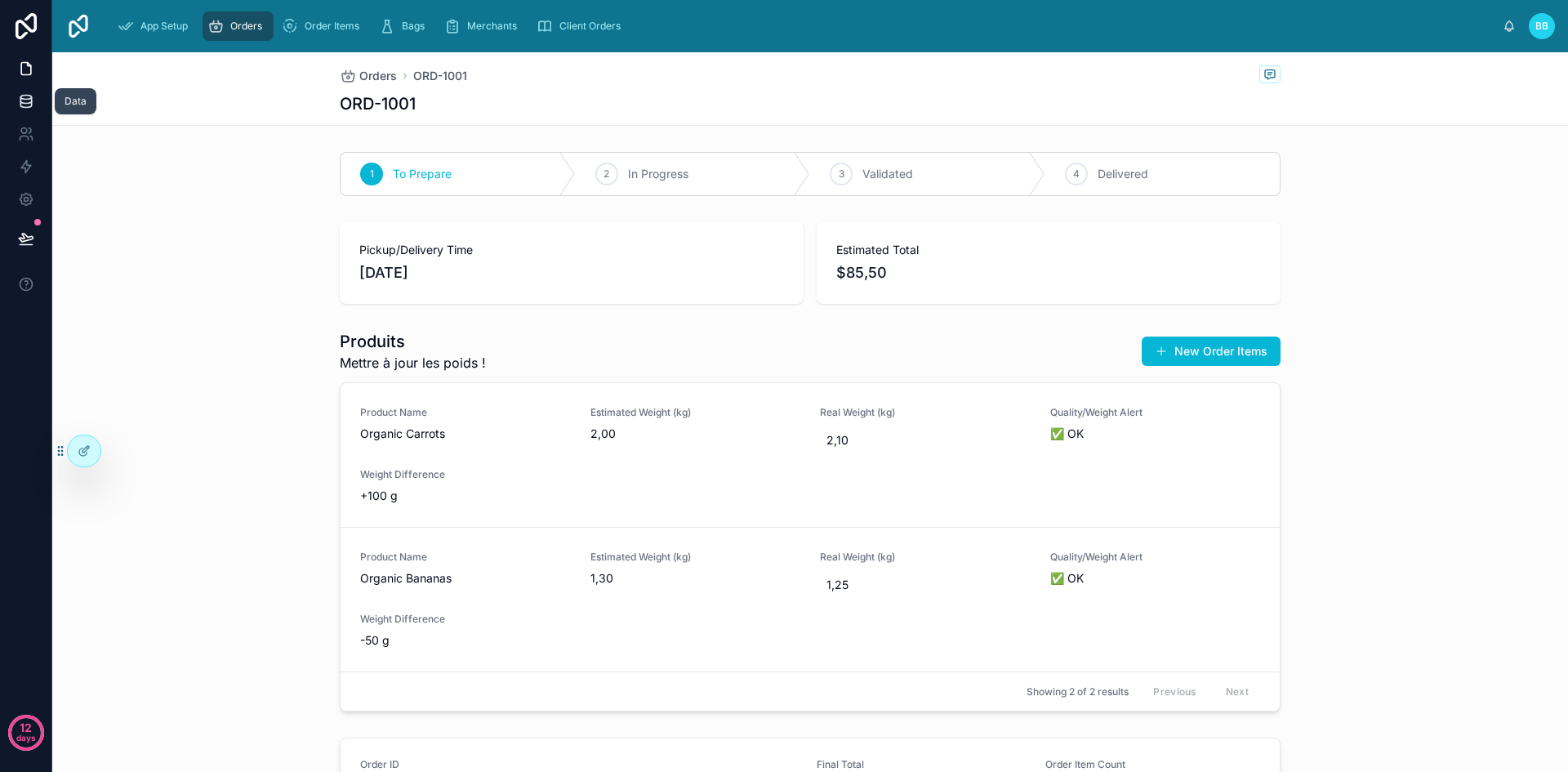
click at [21, 98] on icon at bounding box center [26, 101] width 10 height 7
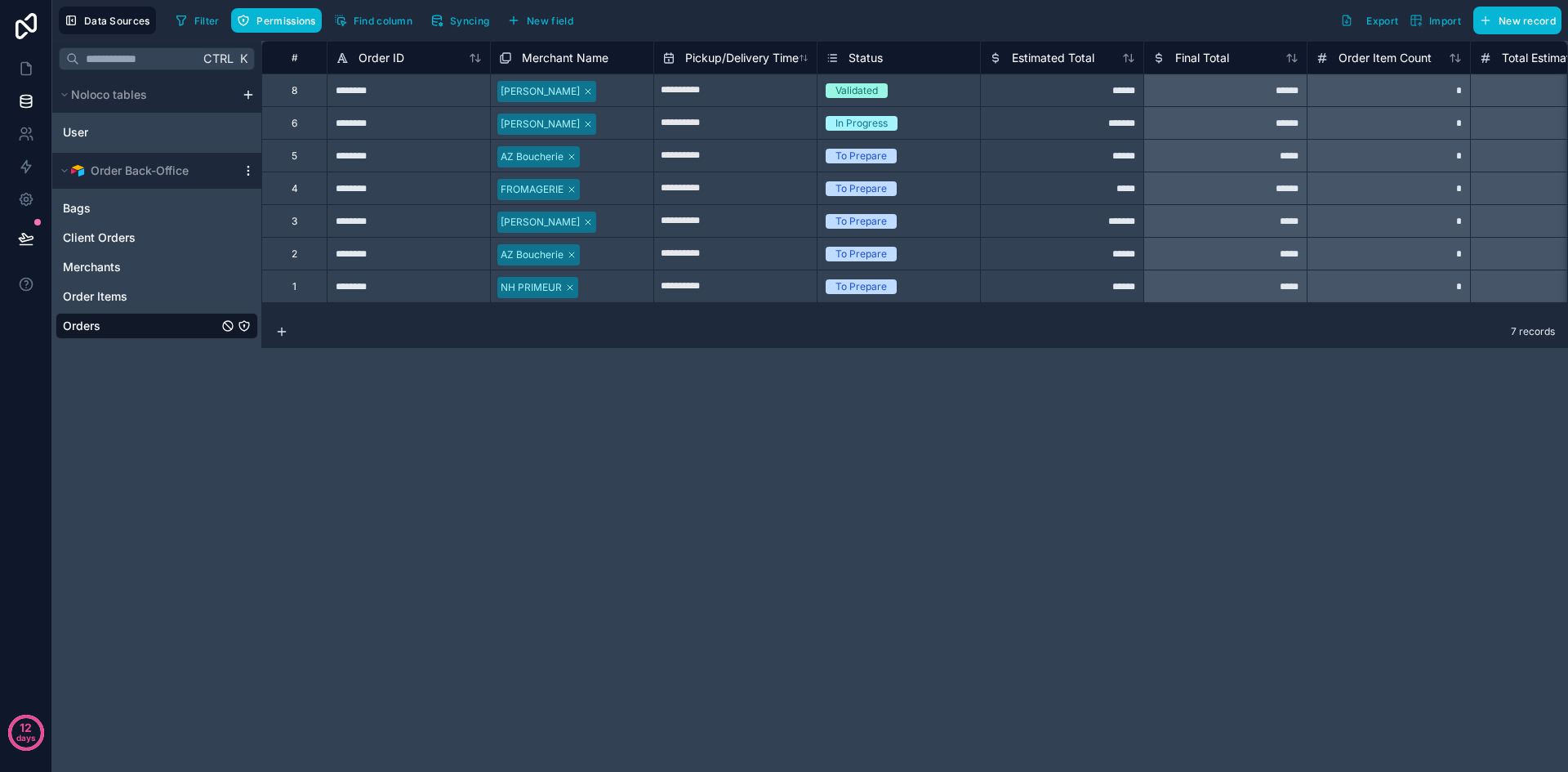
click at [253, 171] on icon at bounding box center [247, 170] width 13 height 13
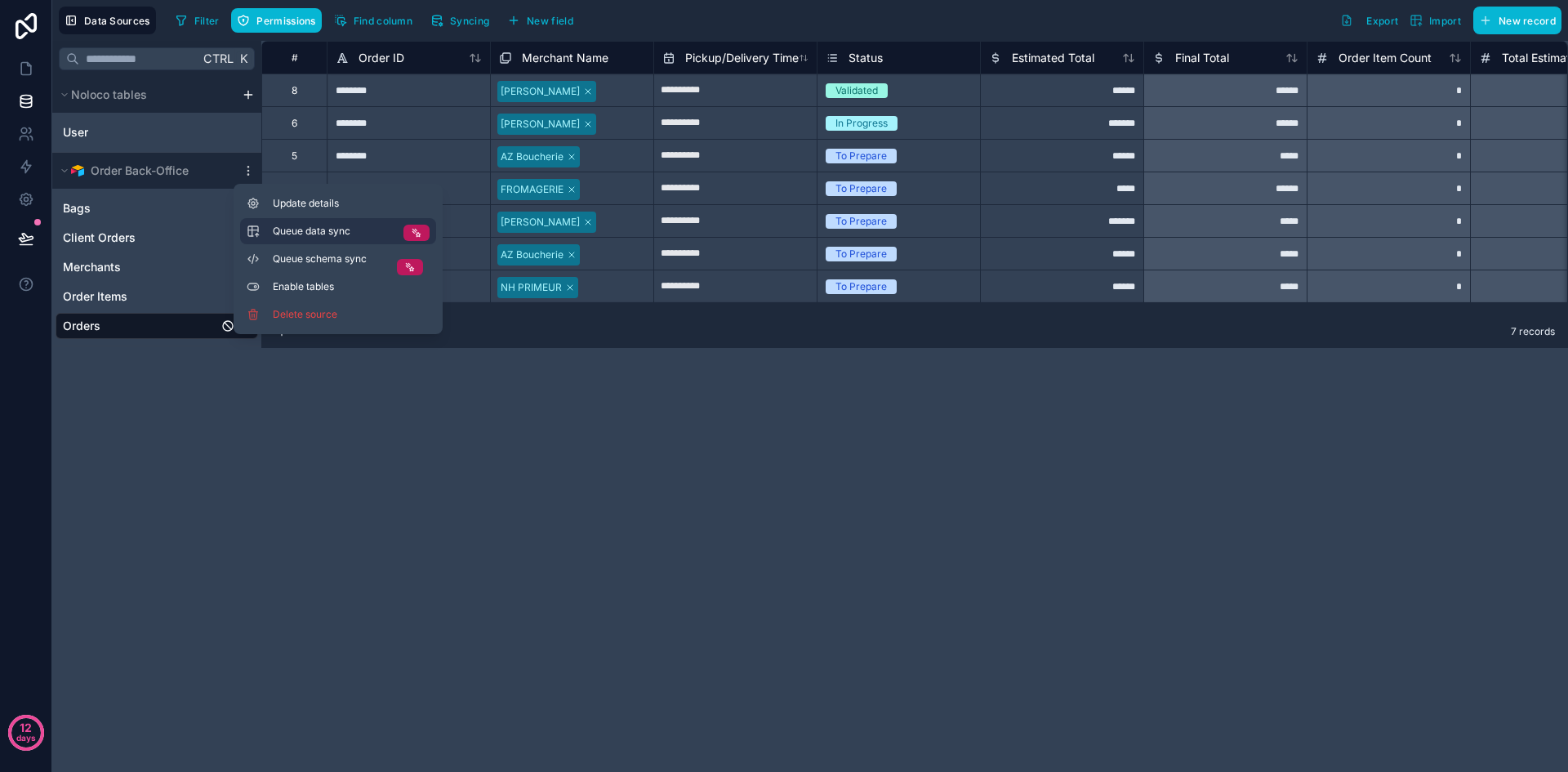
click at [398, 233] on button "Queue data sync" at bounding box center [338, 231] width 196 height 27
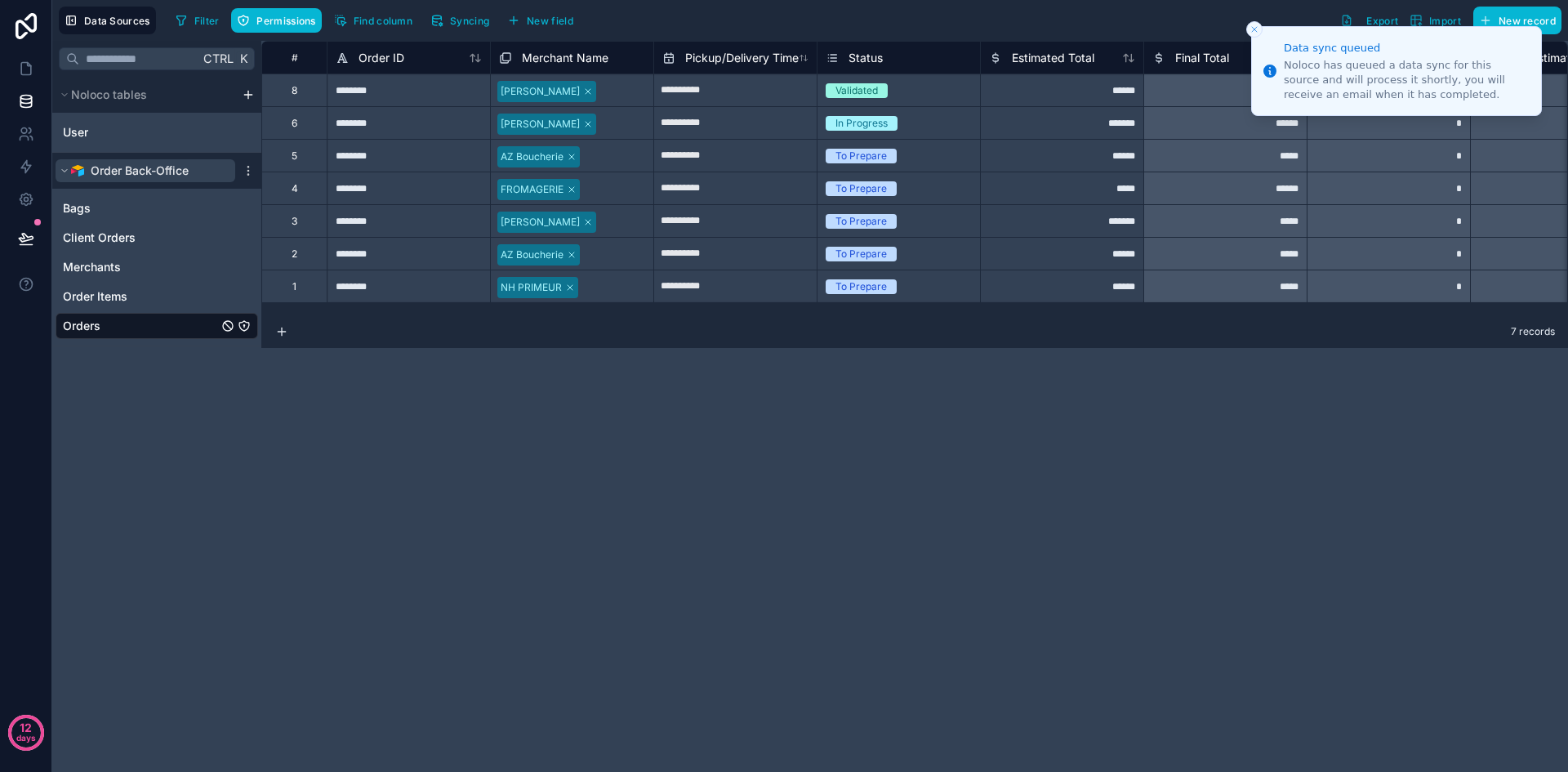
click at [235, 177] on button "Order Back-Office" at bounding box center [146, 170] width 180 height 23
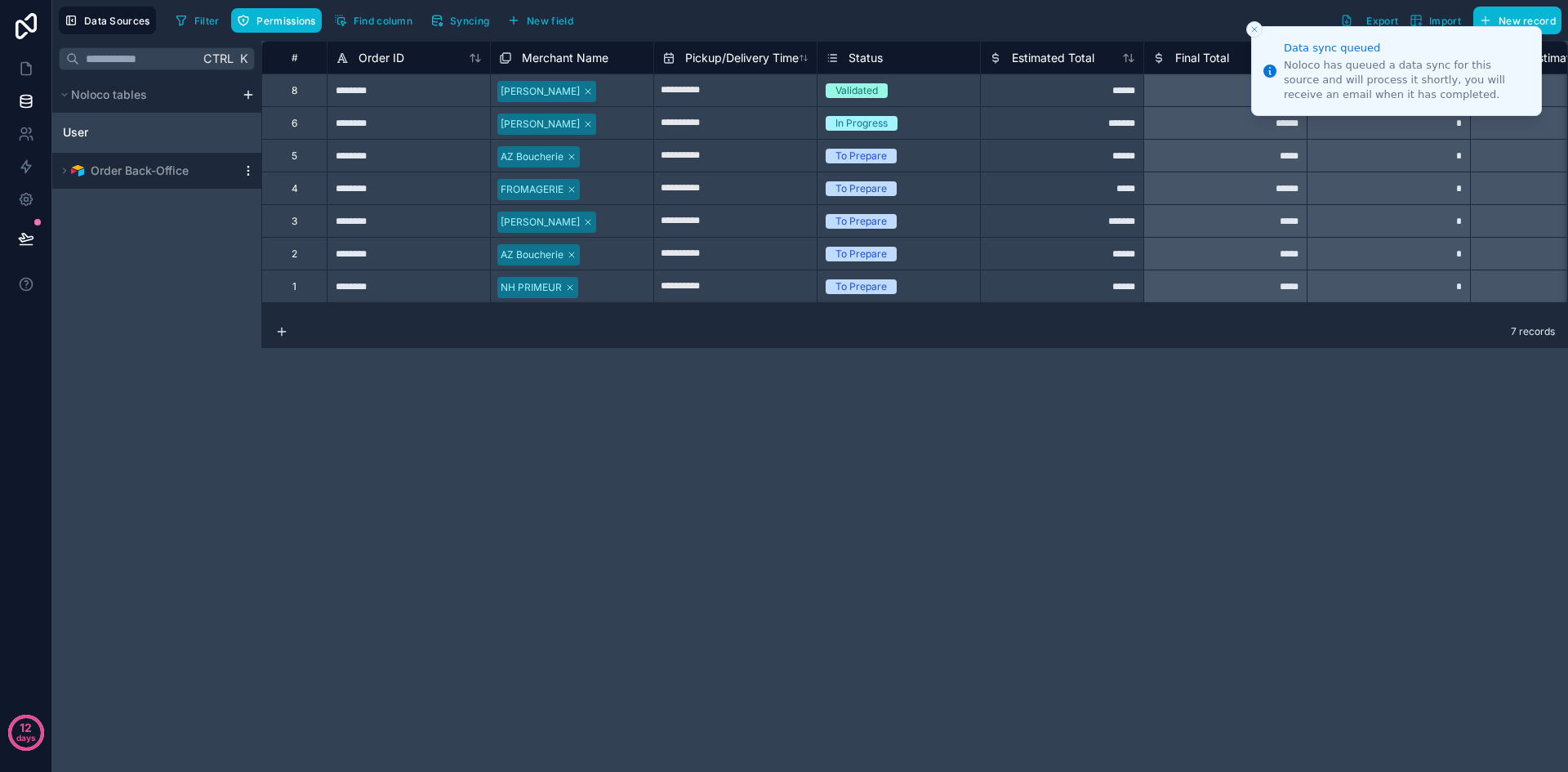
click at [246, 175] on icon at bounding box center [247, 170] width 13 height 13
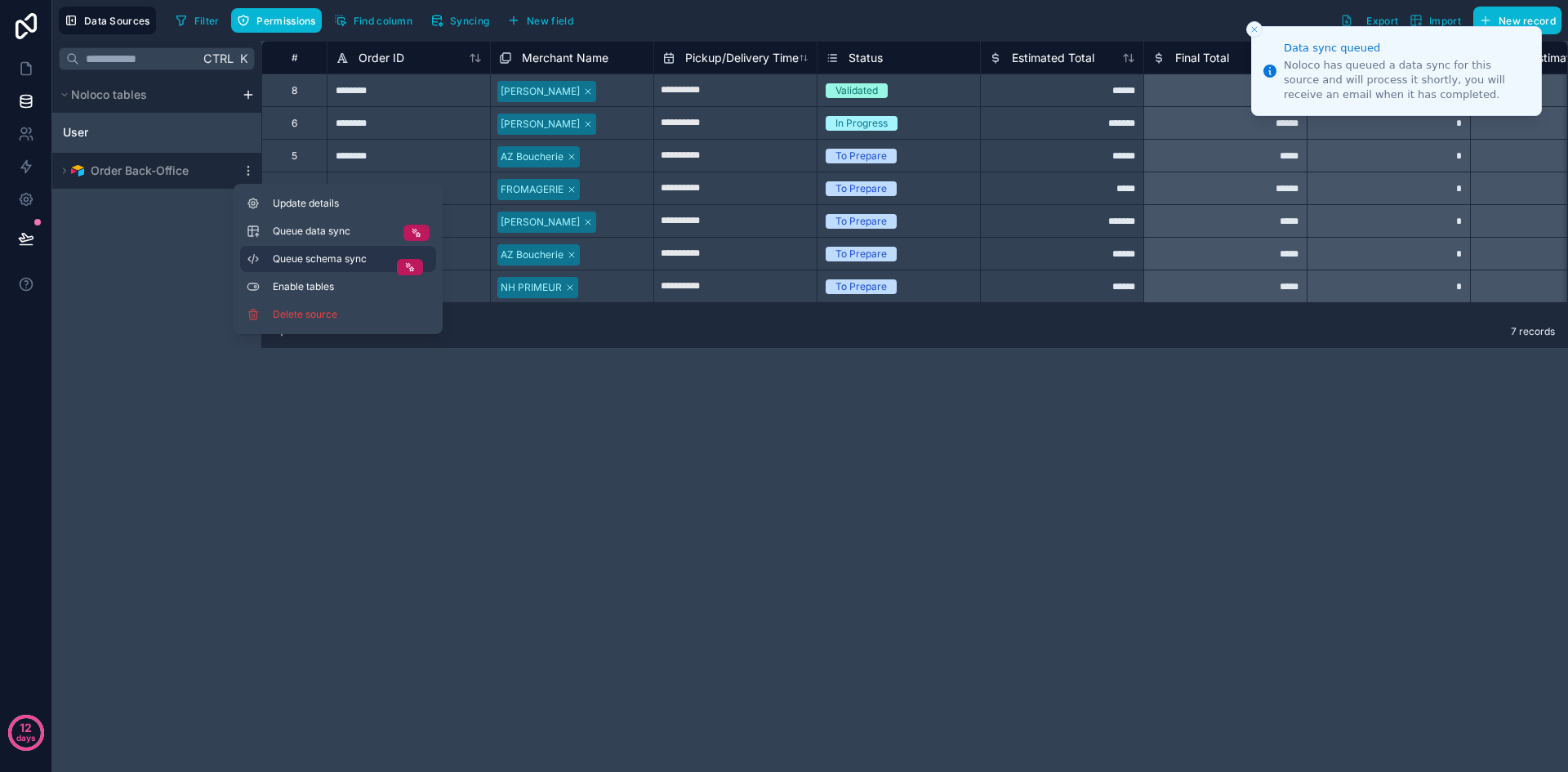
click at [324, 267] on button "Queue schema sync" at bounding box center [338, 258] width 196 height 27
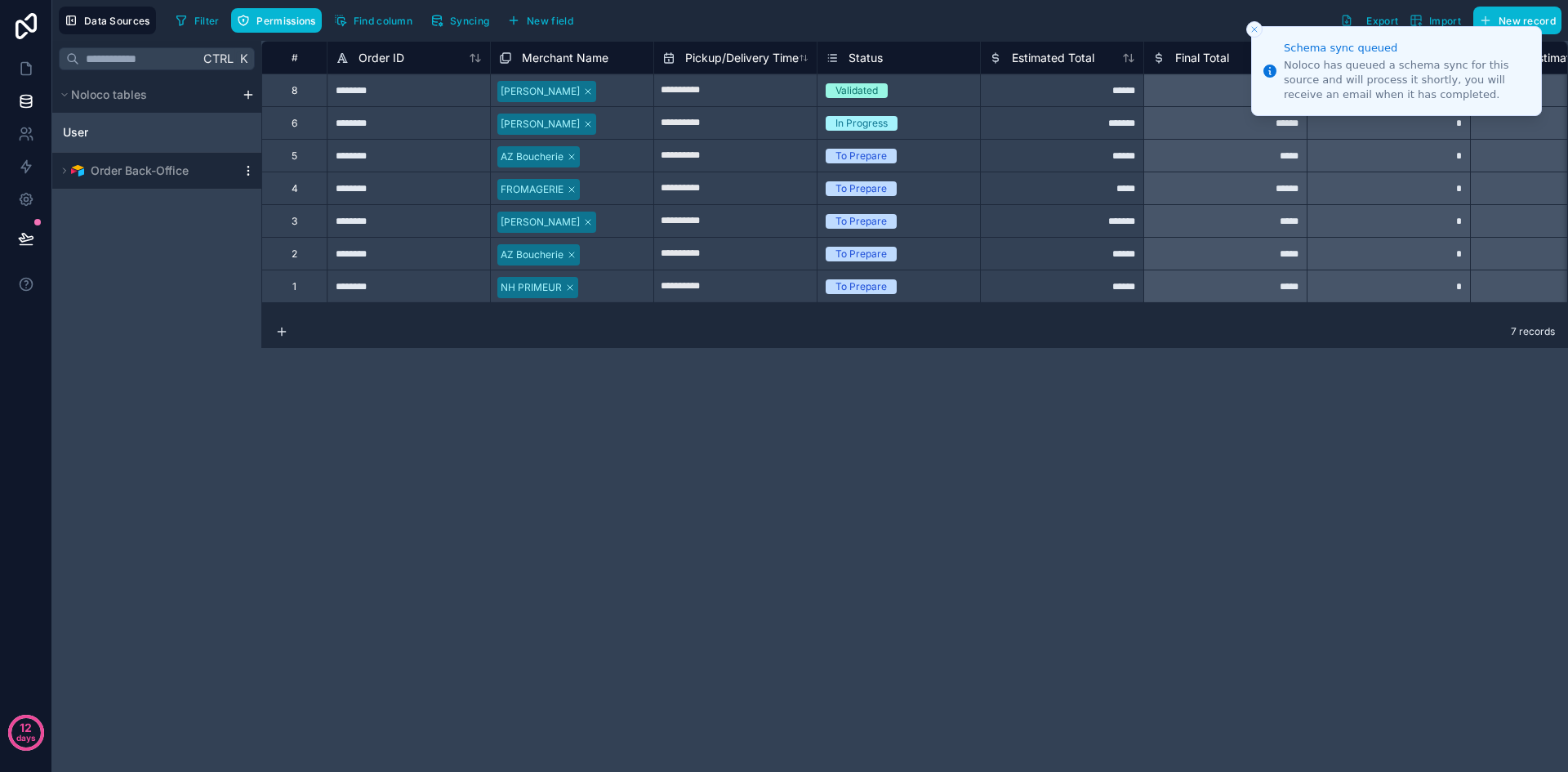
click at [250, 169] on icon at bounding box center [247, 170] width 13 height 13
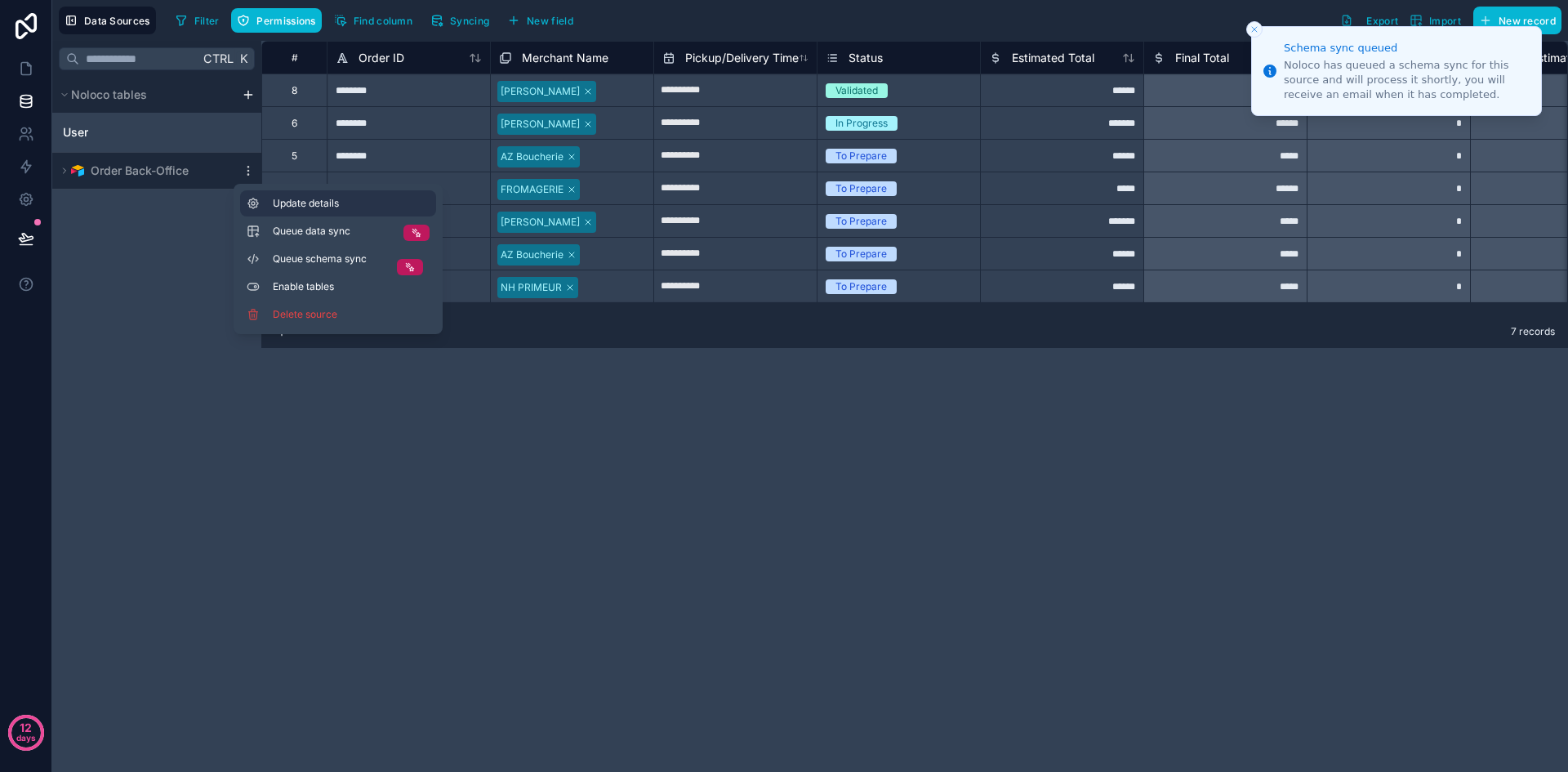
click at [282, 211] on button "Update details" at bounding box center [338, 203] width 196 height 27
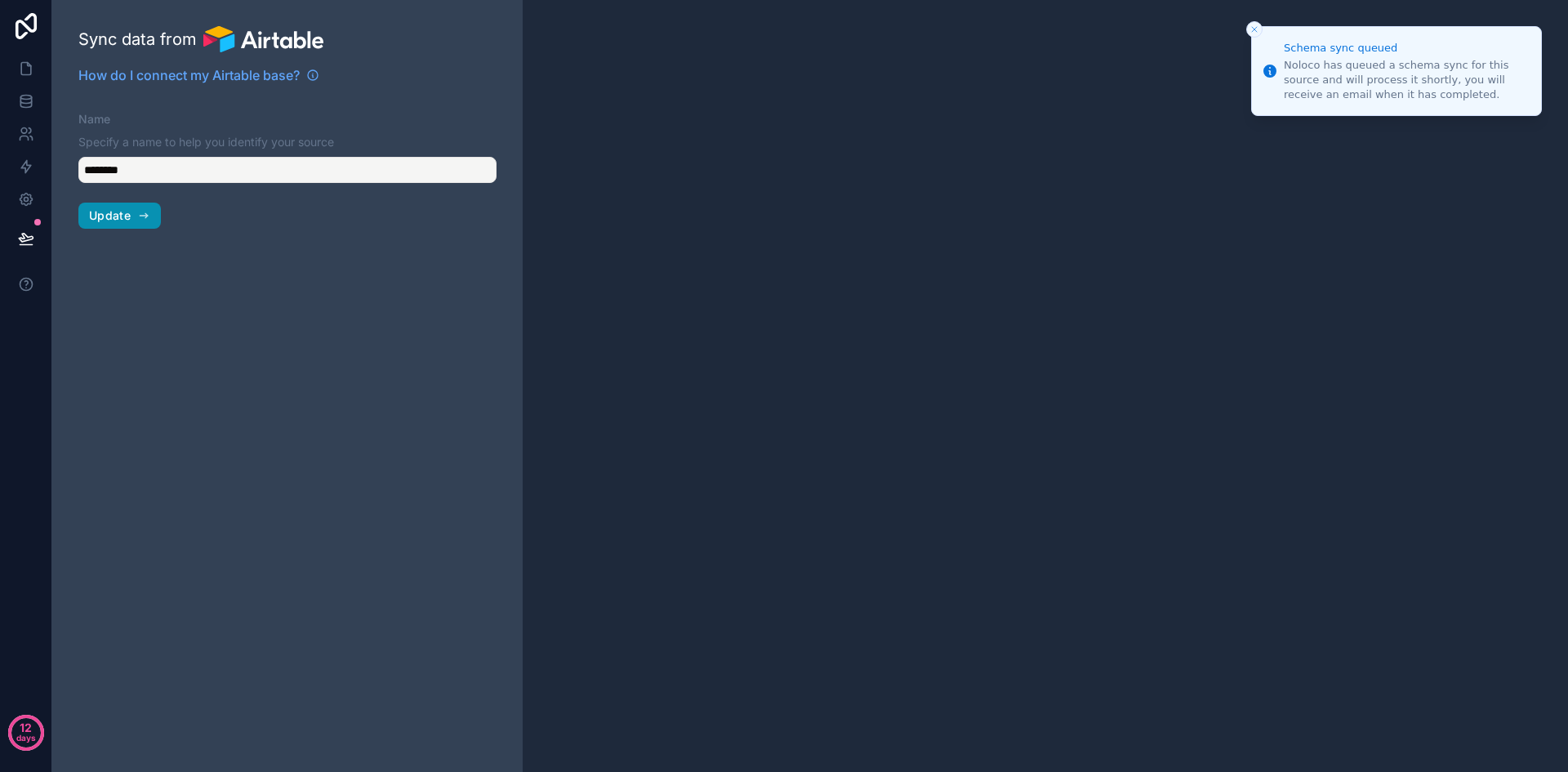
type input "**********"
click at [124, 206] on button "Update" at bounding box center [120, 216] width 82 height 27
